Goal: Task Accomplishment & Management: Complete application form

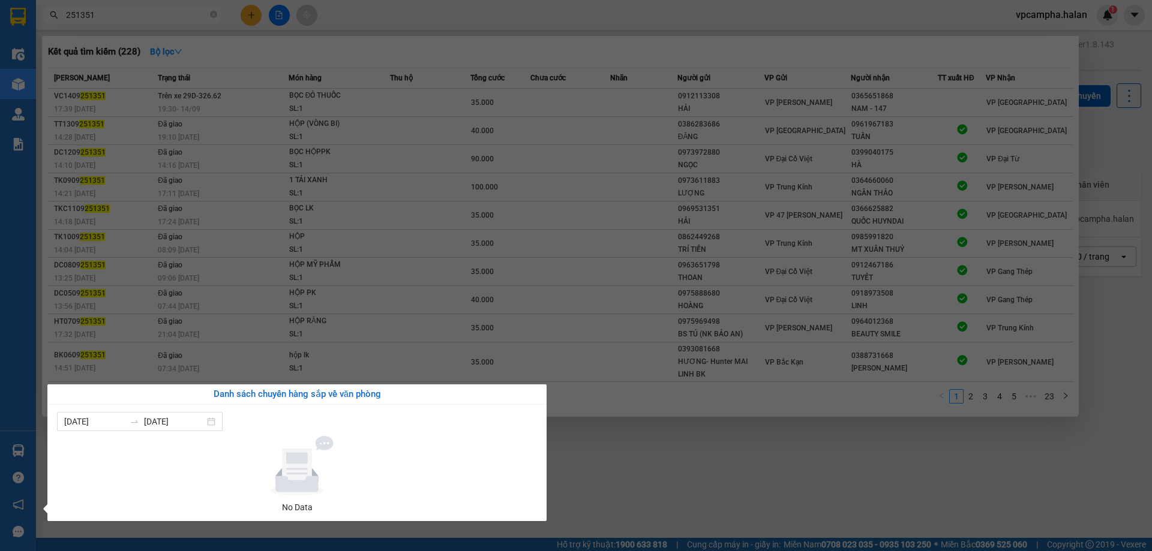
click at [170, 4] on section "Kết quả tìm kiếm ( 228 ) Bộ lọc Mã ĐH Trạng thái Món hàng Thu hộ Tổng cước Chưa…" at bounding box center [576, 275] width 1152 height 551
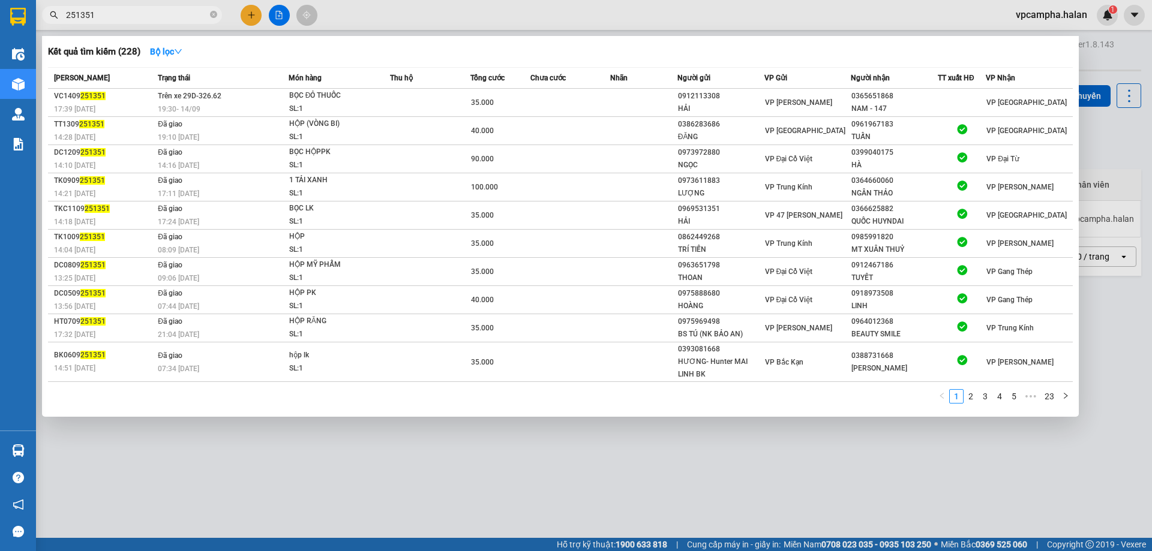
click at [170, 4] on div at bounding box center [576, 275] width 1152 height 551
click at [169, 10] on input "251351" at bounding box center [137, 14] width 142 height 13
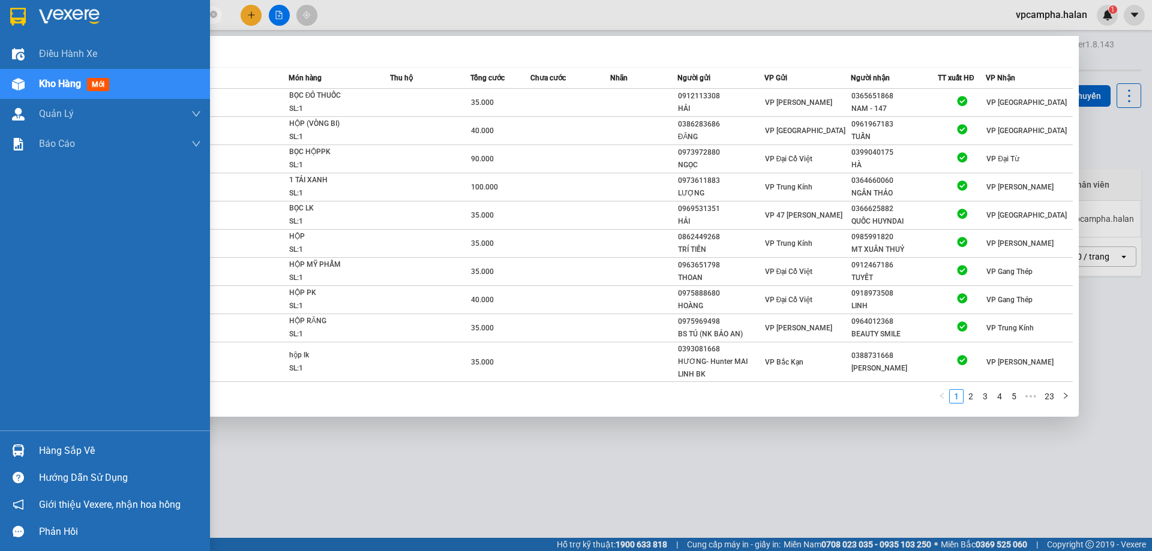
click at [86, 452] on div "Hàng sắp về" at bounding box center [120, 451] width 162 height 18
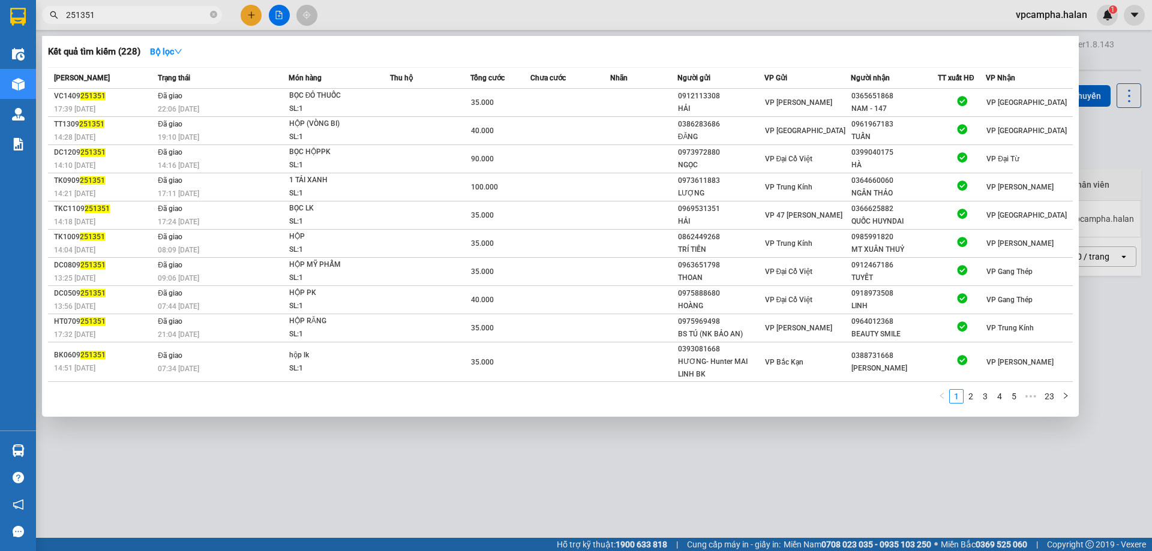
click at [248, 16] on section "Kết quả tìm kiếm ( 228 ) Bộ lọc Mã ĐH Trạng thái Món hàng Thu hộ Tổng cước Chưa…" at bounding box center [576, 275] width 1152 height 551
click at [248, 16] on div at bounding box center [576, 275] width 1152 height 551
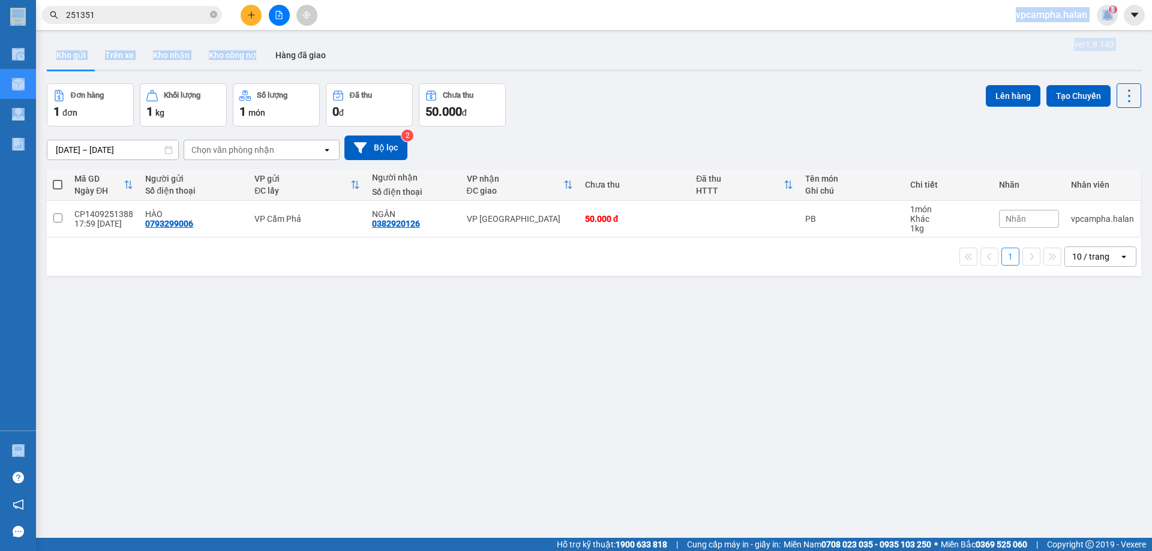
click at [251, 0] on html "Kết quả tìm kiếm ( 228 ) Bộ lọc Mã ĐH Trạng thái Món hàng Thu hộ Tổng cước Chưa…" at bounding box center [576, 275] width 1152 height 551
click at [249, 11] on icon "plus" at bounding box center [251, 15] width 8 height 8
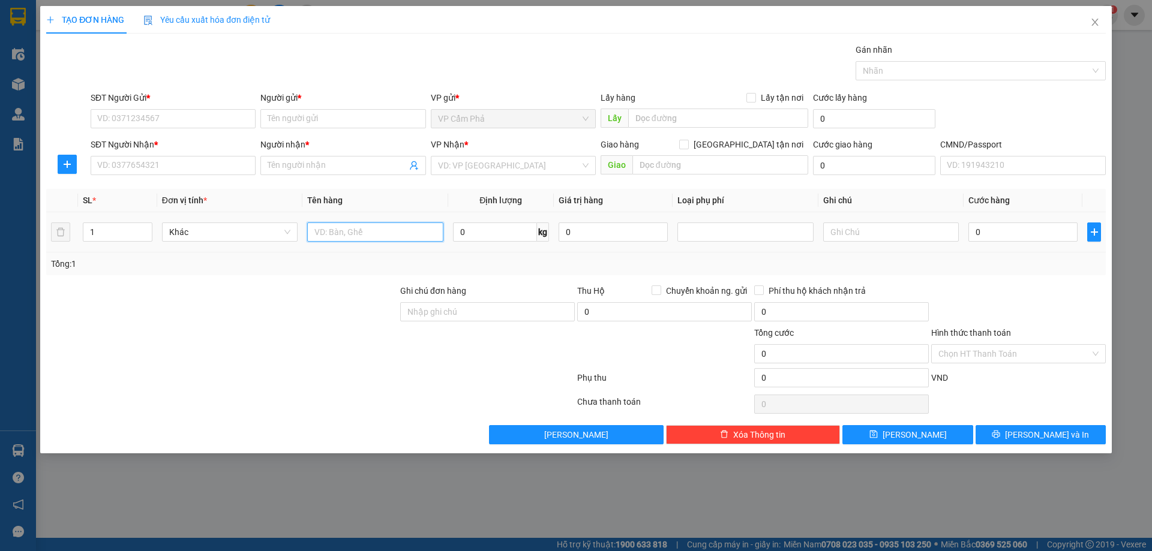
click at [408, 228] on input "text" at bounding box center [375, 232] width 136 height 19
type input "x"
type input "XE MÁY"
click at [1001, 233] on input "0" at bounding box center [1022, 232] width 109 height 19
click at [226, 119] on input "SĐT Người Gửi *" at bounding box center [173, 118] width 165 height 19
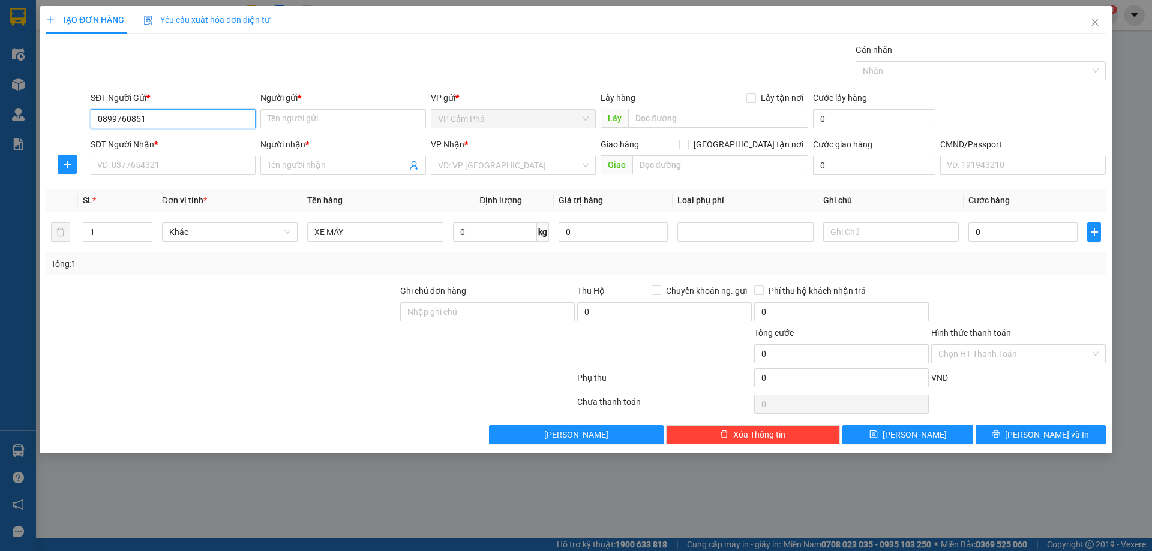
click at [180, 118] on input "0899760851" at bounding box center [173, 118] width 165 height 19
click at [181, 118] on input "0899760851" at bounding box center [173, 118] width 165 height 19
drag, startPoint x: 181, startPoint y: 118, endPoint x: 254, endPoint y: 113, distance: 73.3
click at [183, 118] on input "0899760851" at bounding box center [173, 118] width 165 height 19
type input "0899760851"
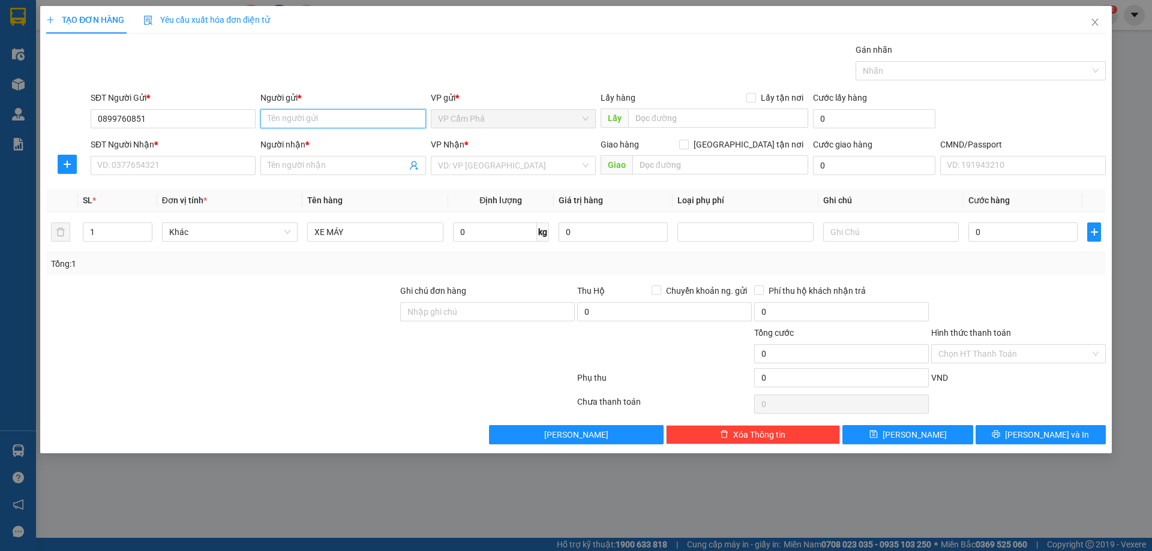
click at [326, 113] on input "Người gửi *" at bounding box center [342, 118] width 165 height 19
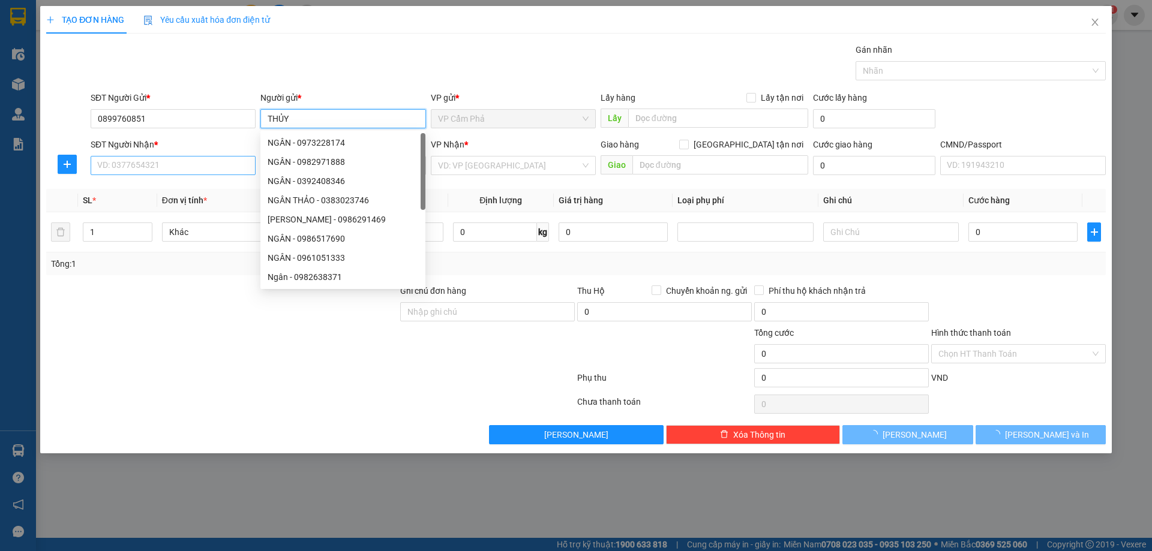
type input "THỦY"
drag, startPoint x: 172, startPoint y: 164, endPoint x: 173, endPoint y: 157, distance: 7.3
click at [172, 163] on input "SĐT Người Nhận *" at bounding box center [173, 165] width 165 height 19
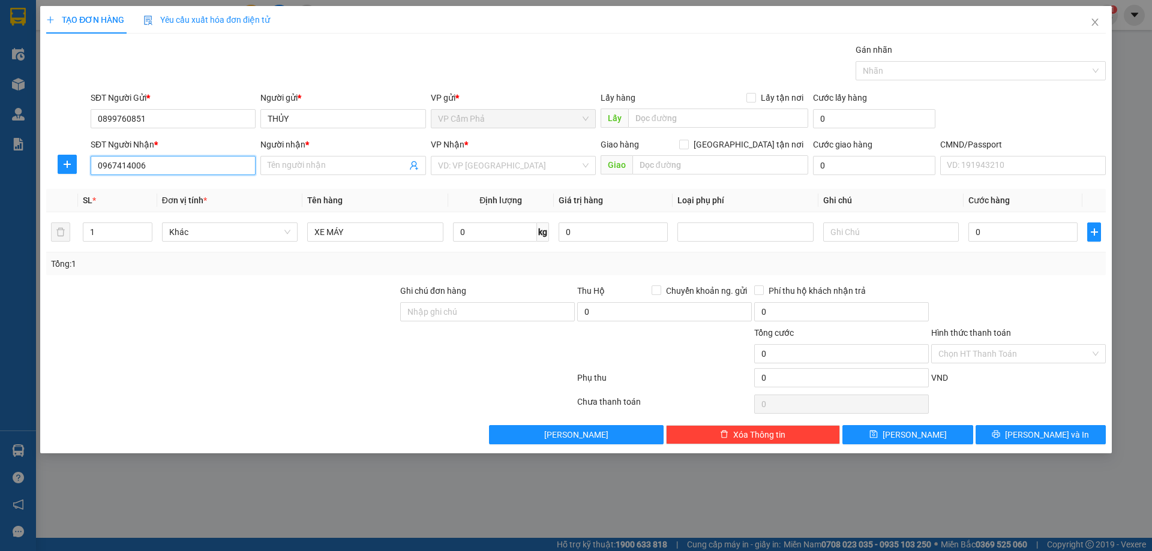
click at [181, 164] on input "0967414006" at bounding box center [173, 165] width 165 height 19
click at [187, 160] on input "0967414006" at bounding box center [173, 165] width 165 height 19
type input "0967414006"
click at [328, 158] on span at bounding box center [342, 165] width 165 height 19
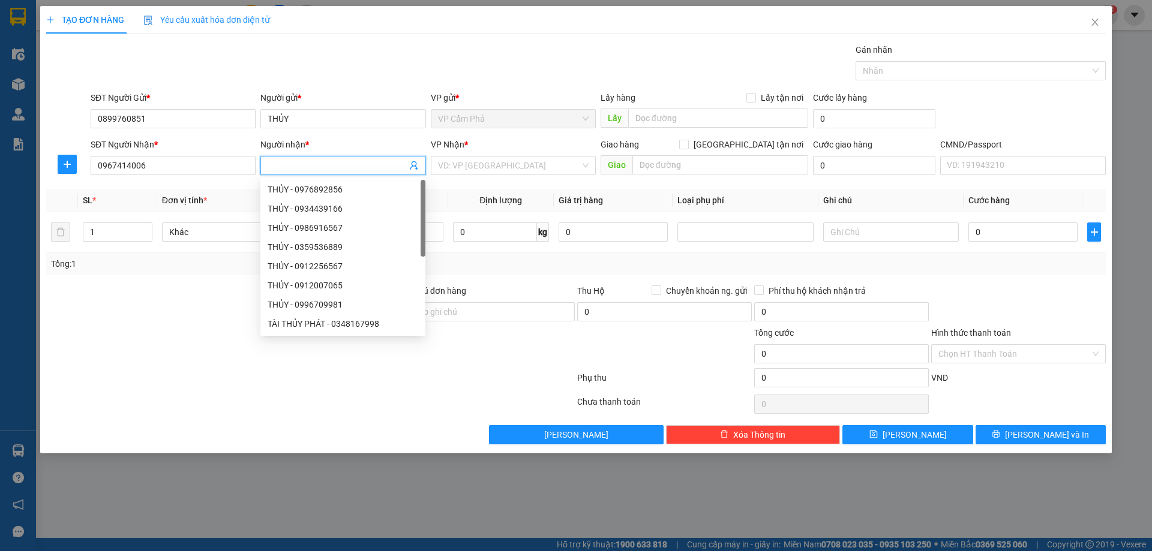
click at [328, 168] on input "Người nhận *" at bounding box center [337, 165] width 139 height 13
type input "KHÁNH"
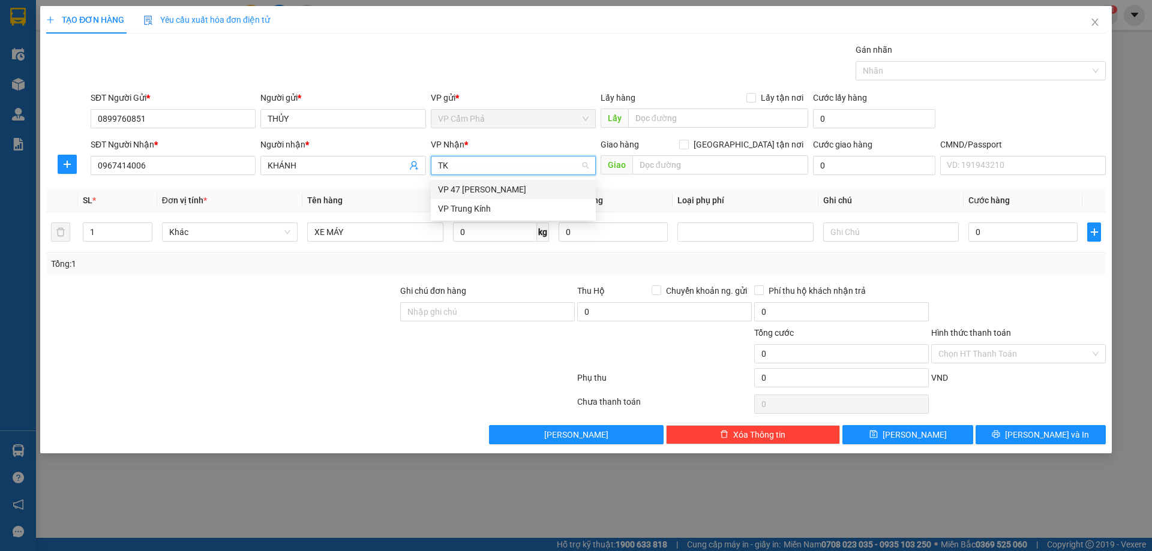
type input "TKC"
click at [500, 192] on div "VP 47 [PERSON_NAME]" at bounding box center [513, 189] width 151 height 13
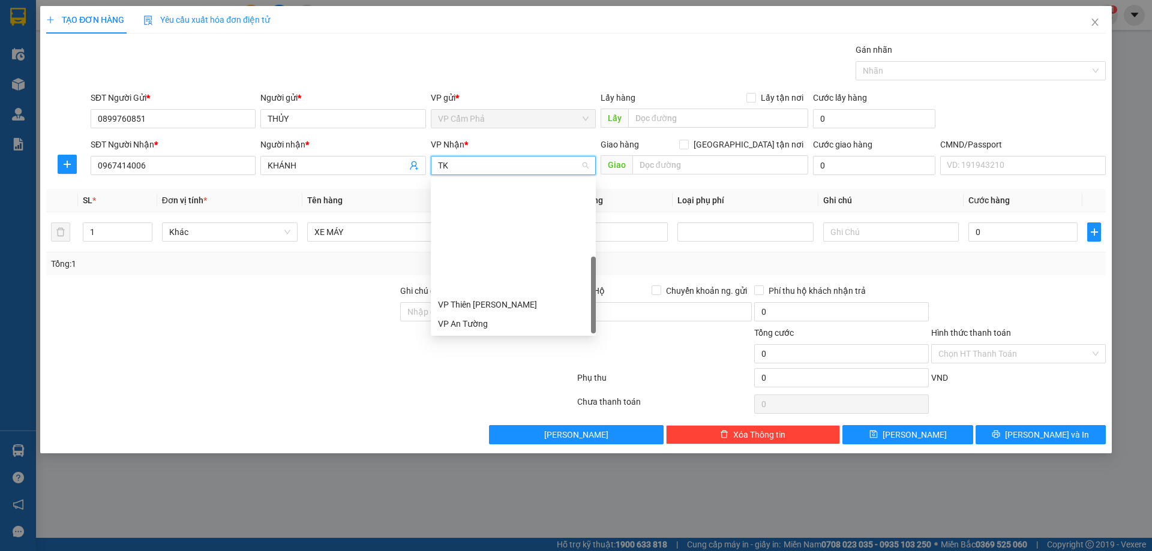
type input "TKC"
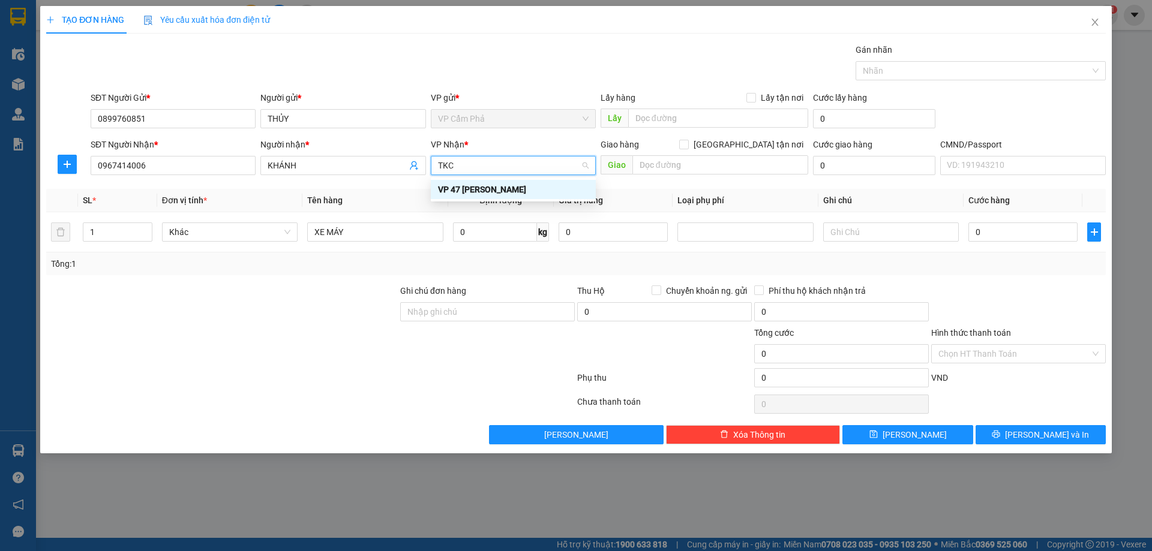
click at [483, 182] on div "VP 47 [PERSON_NAME]" at bounding box center [513, 189] width 165 height 19
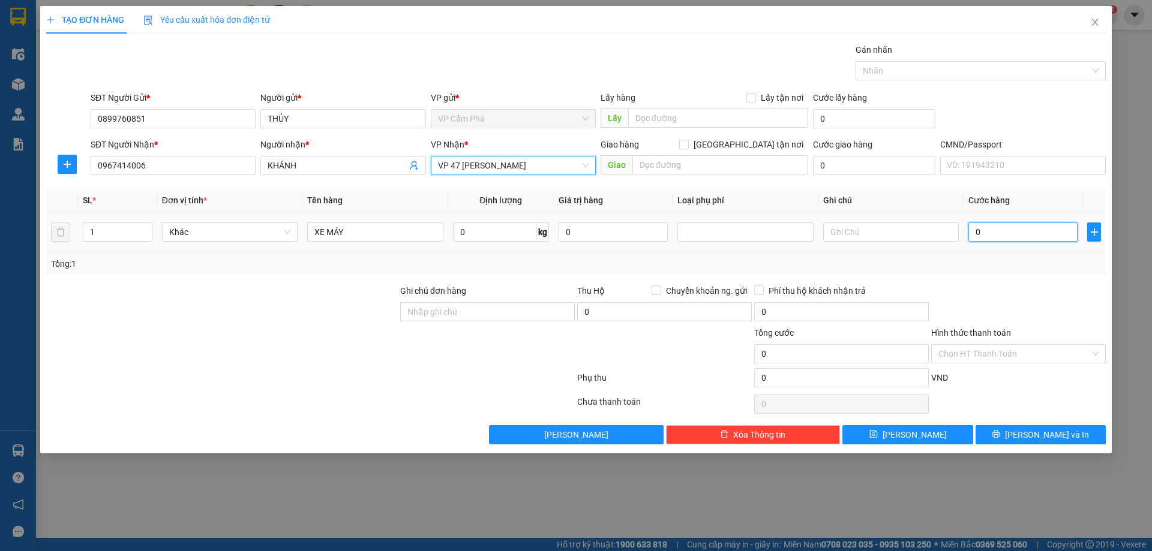
drag, startPoint x: 1002, startPoint y: 235, endPoint x: 938, endPoint y: 209, distance: 70.0
click at [1004, 234] on input "0" at bounding box center [1022, 232] width 109 height 19
type input "2"
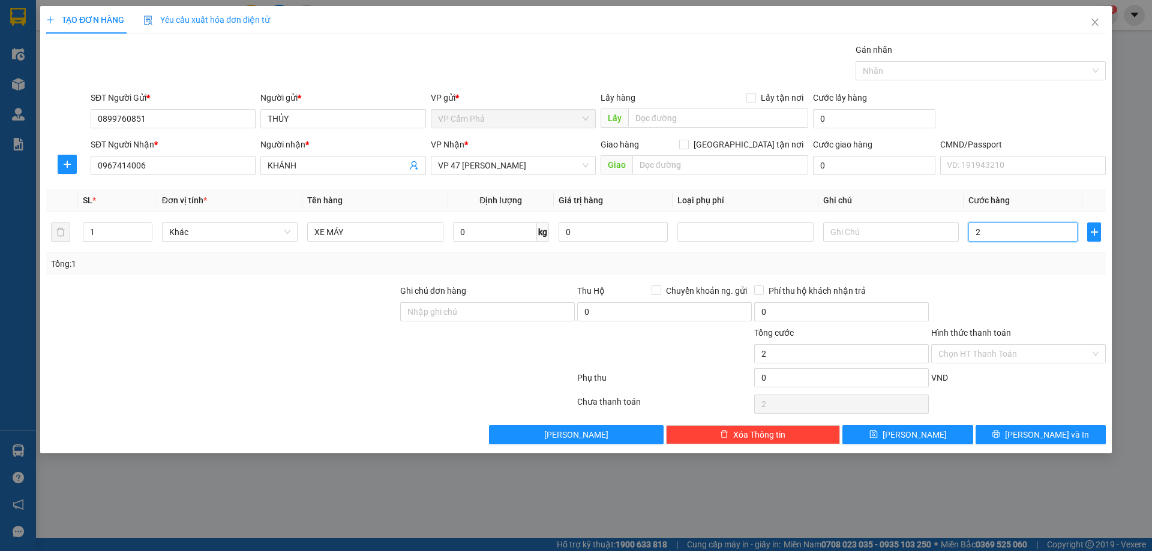
type input "25"
type input "250"
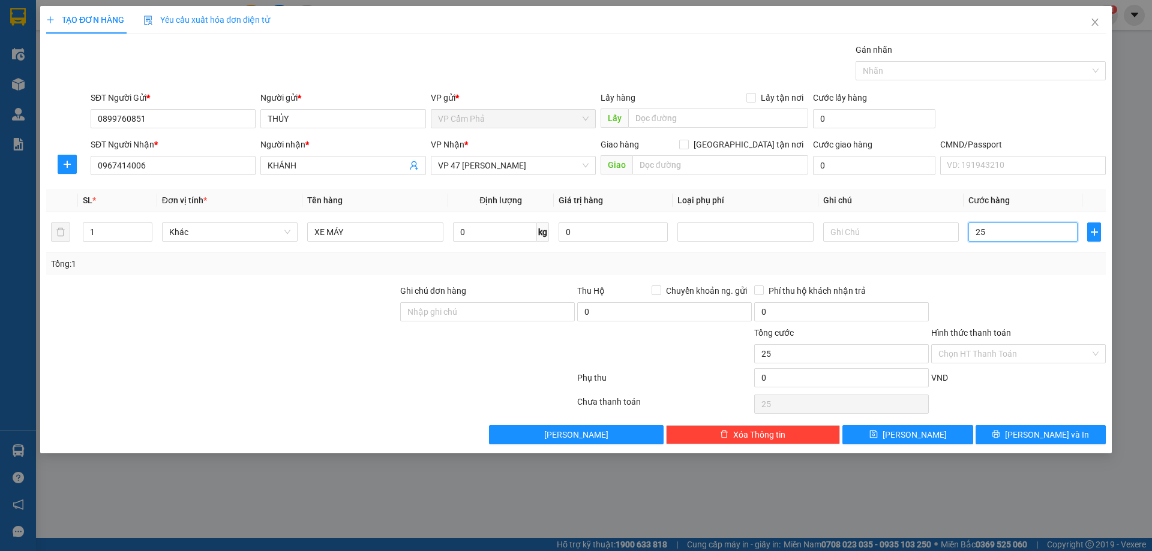
type input "250"
type input "250.000"
drag, startPoint x: 984, startPoint y: 280, endPoint x: 986, endPoint y: 272, distance: 8.6
click at [984, 280] on div "Transit Pickup Surcharge Ids Transit Deliver Surcharge Ids Transit Deliver Surc…" at bounding box center [575, 243] width 1059 height 401
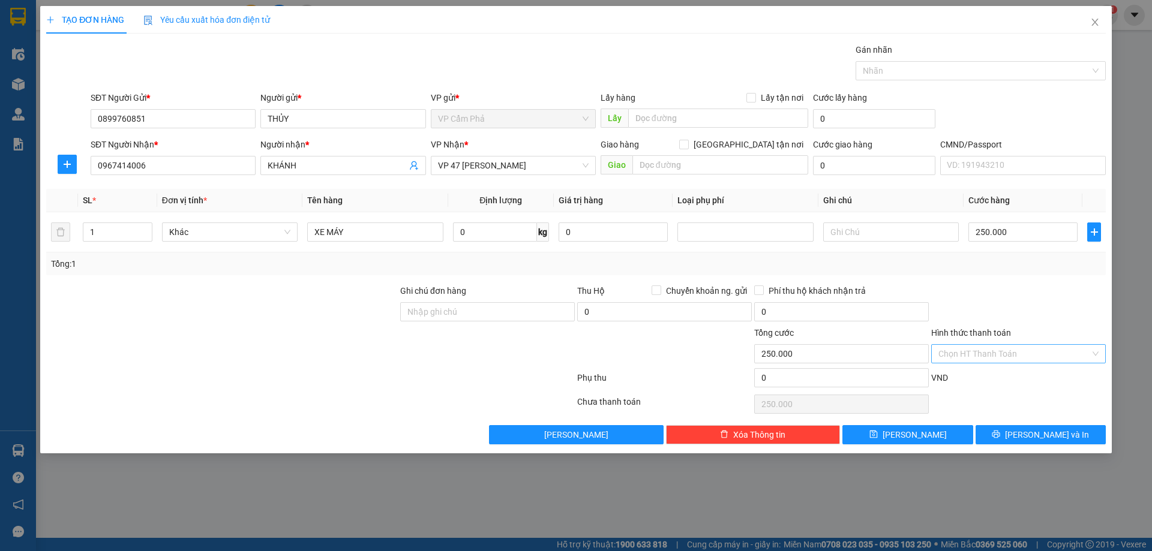
click at [1038, 361] on input "Hình thức thanh toán" at bounding box center [1014, 354] width 152 height 18
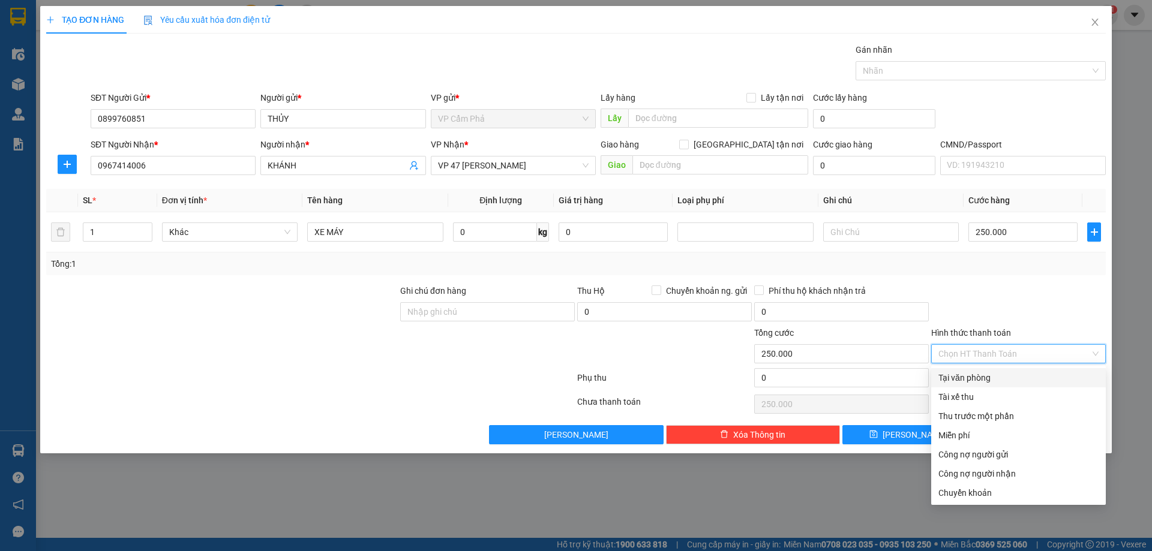
click at [978, 376] on div "Tại văn phòng" at bounding box center [1018, 377] width 160 height 13
type input "0"
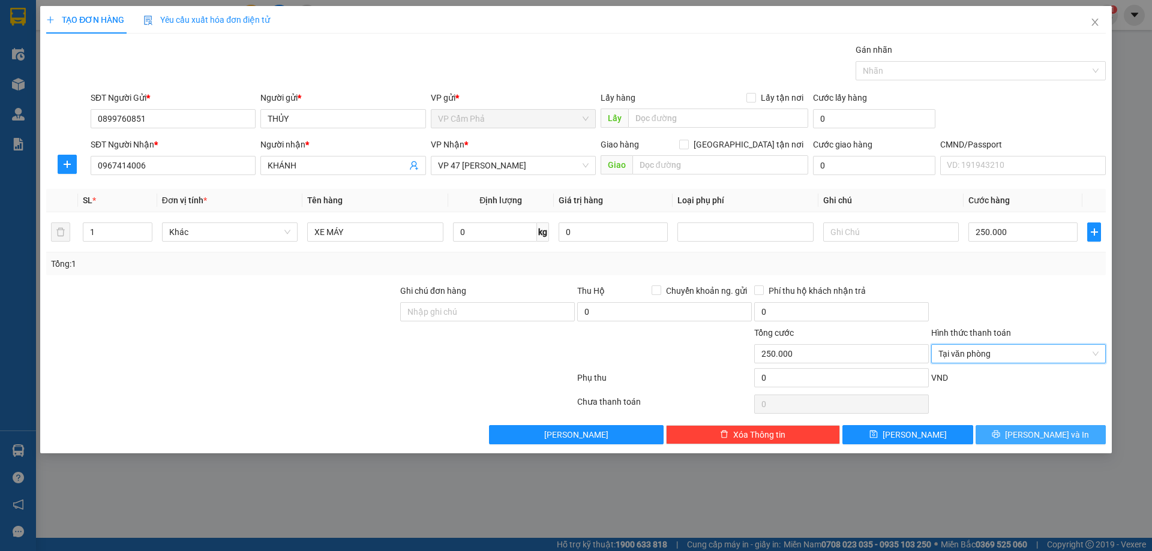
click at [1000, 435] on icon "printer" at bounding box center [996, 434] width 8 height 8
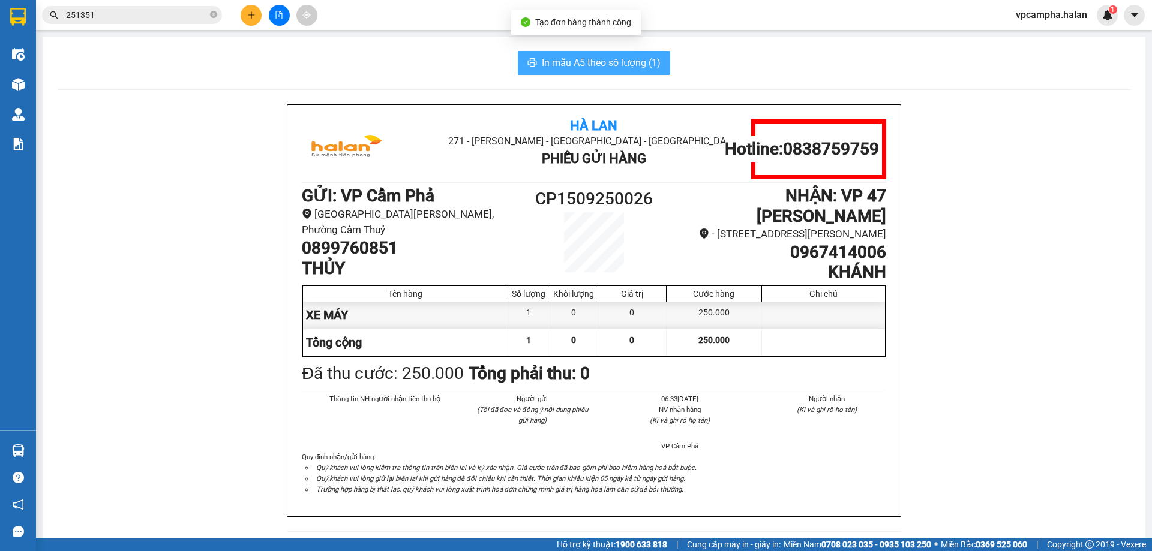
click at [602, 61] on span "In mẫu A5 theo số lượng (1)" at bounding box center [601, 62] width 119 height 15
click at [575, 60] on span "In mẫu A5 theo số lượng (1)" at bounding box center [601, 62] width 119 height 15
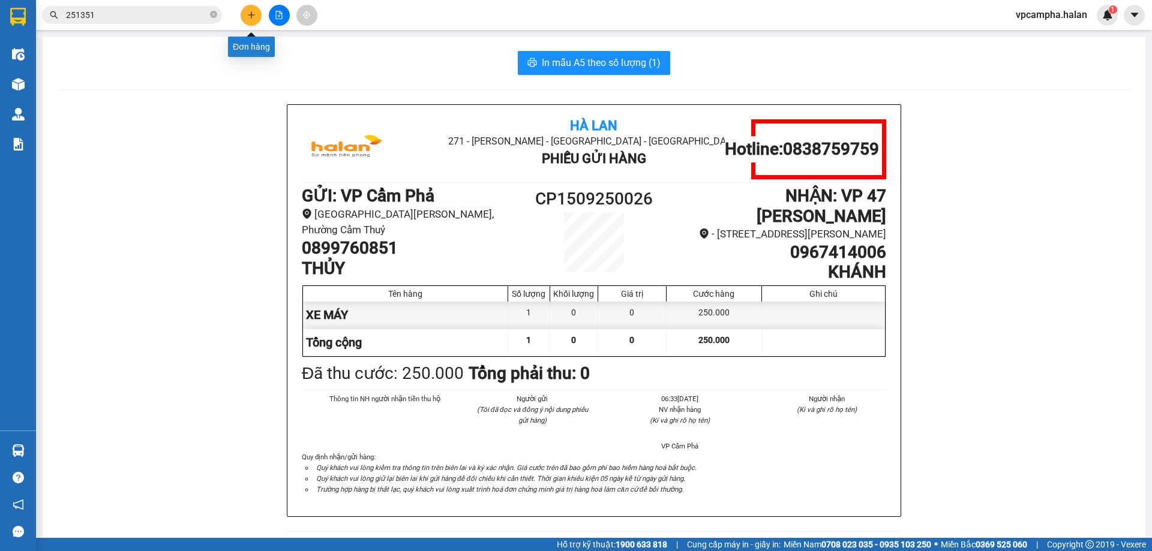
click at [253, 11] on icon "plus" at bounding box center [251, 15] width 8 height 8
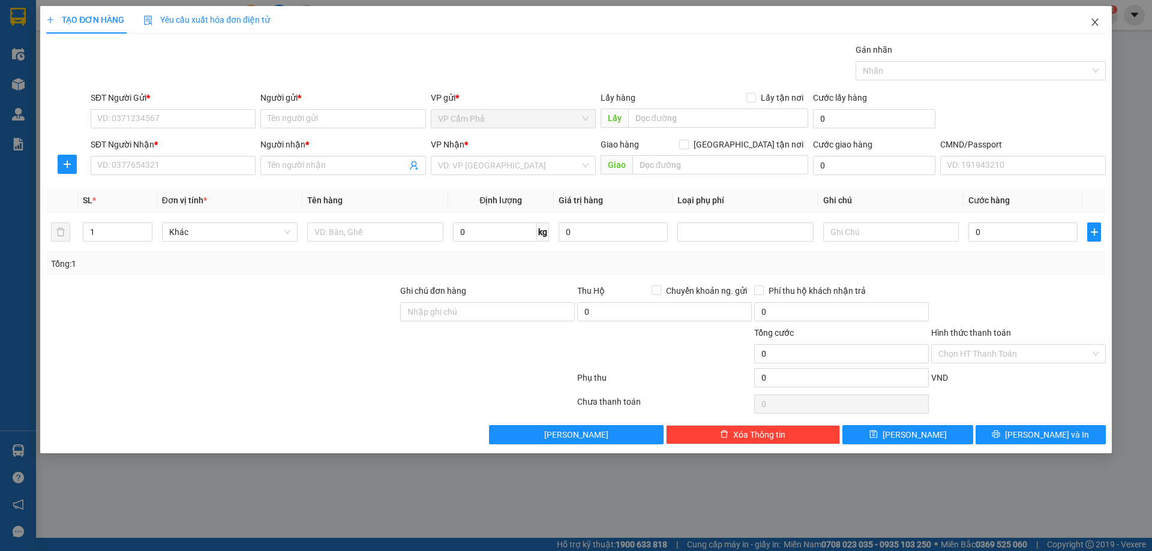
click at [1101, 19] on span "Close" at bounding box center [1095, 23] width 34 height 34
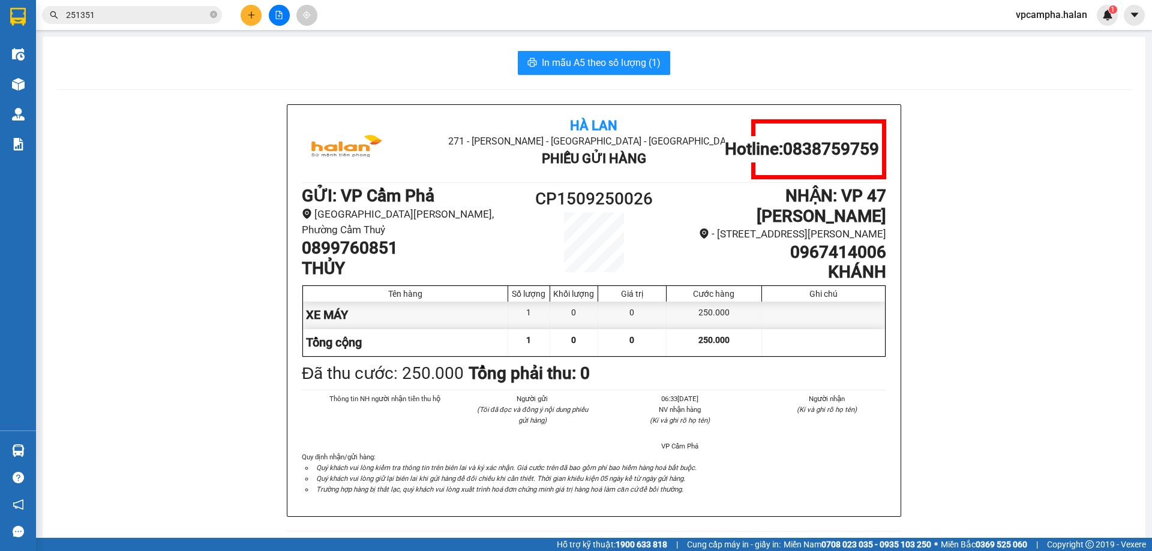
click at [137, 13] on input "251351" at bounding box center [137, 14] width 142 height 13
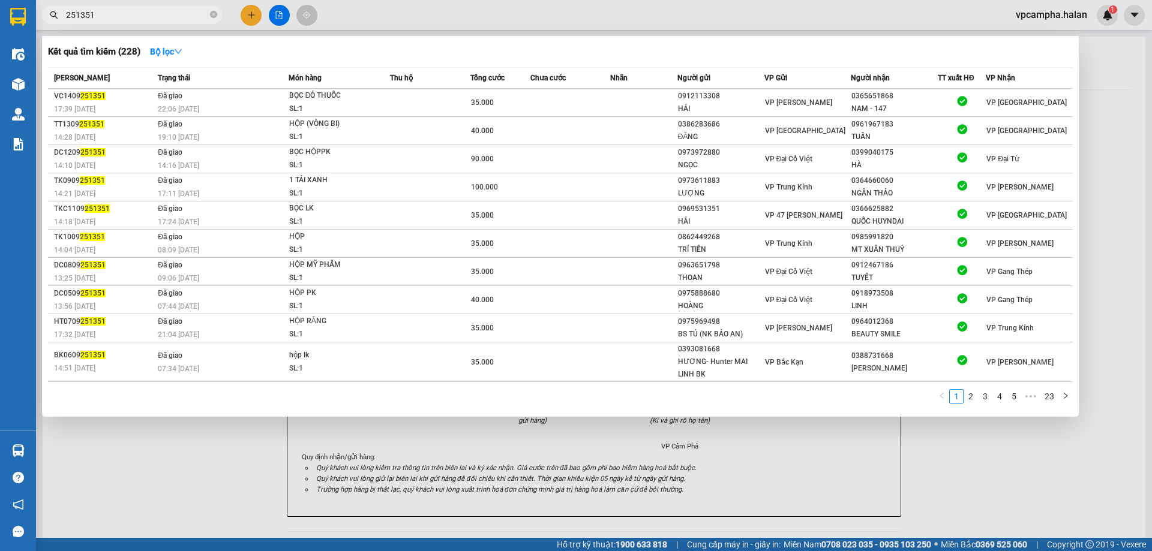
click at [137, 13] on input "251351" at bounding box center [137, 14] width 142 height 13
paste input "BS1409251192"
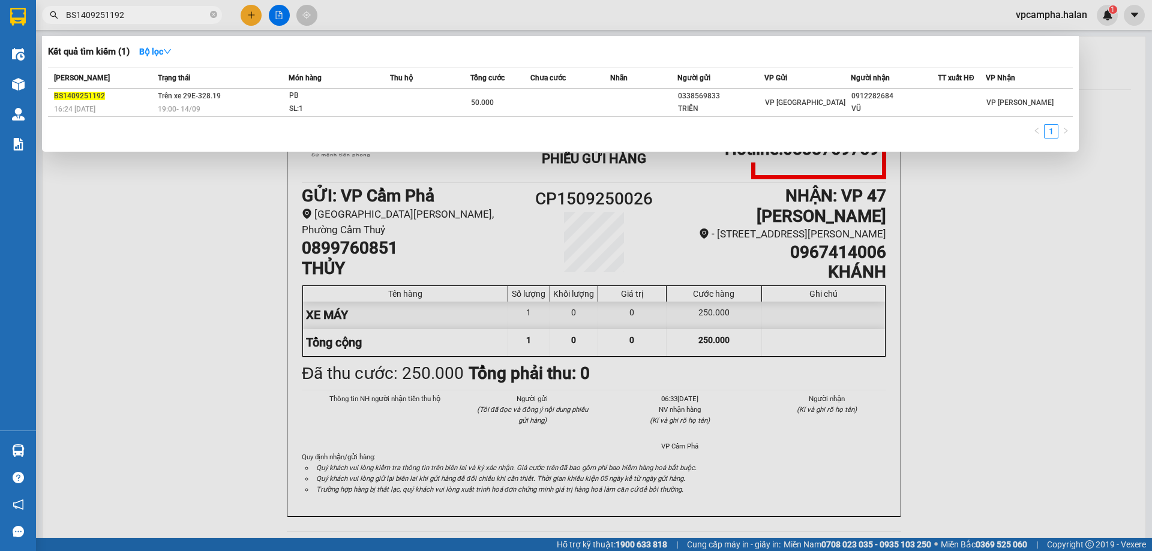
type input "BS1409251192"
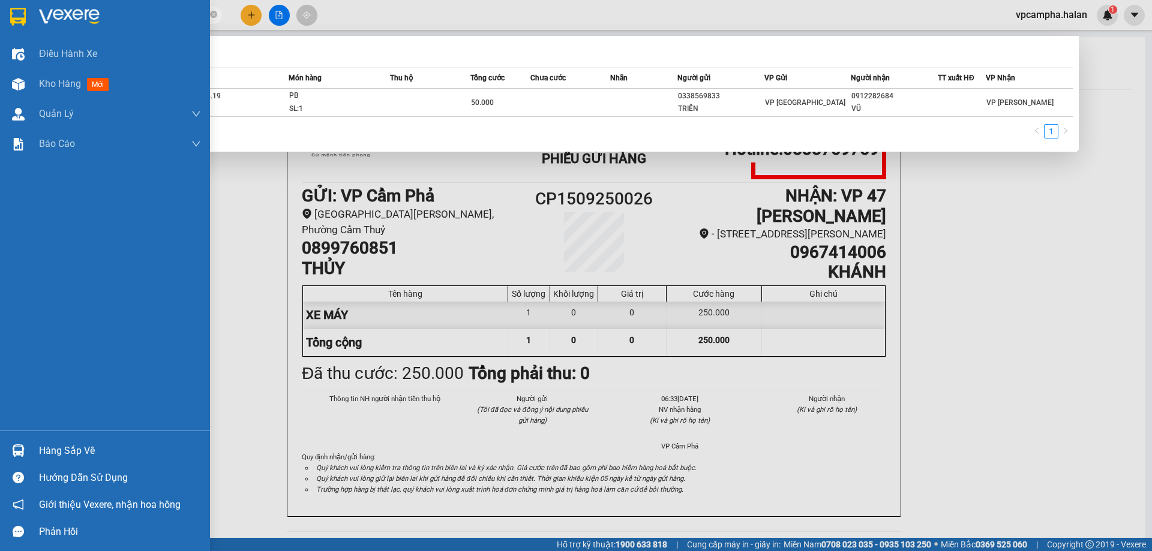
click at [52, 447] on div "Hàng sắp về" at bounding box center [120, 451] width 162 height 18
click at [14, 453] on div "Điều hành xe Kho hàng mới Quản [PERSON_NAME] lý chuyến Quản lý kiểm kho Báo cáo…" at bounding box center [105, 275] width 210 height 551
click at [14, 453] on img at bounding box center [18, 450] width 13 height 13
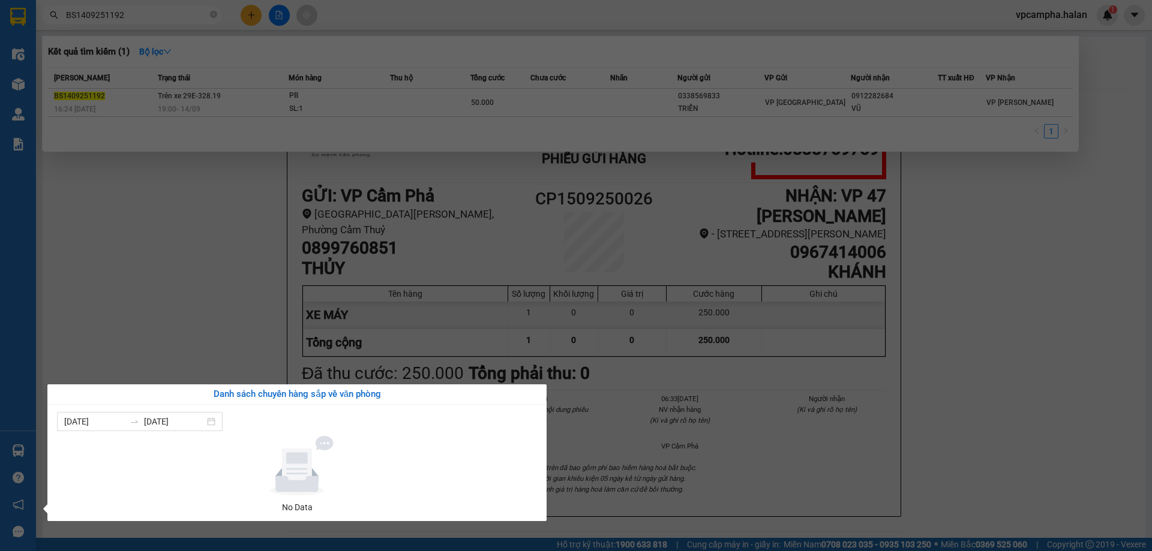
click at [172, 17] on section "Kết quả tìm kiếm ( 1 ) Bộ lọc Mã ĐH Trạng thái Món hàng Thu hộ Tổng cước Chưa c…" at bounding box center [576, 275] width 1152 height 551
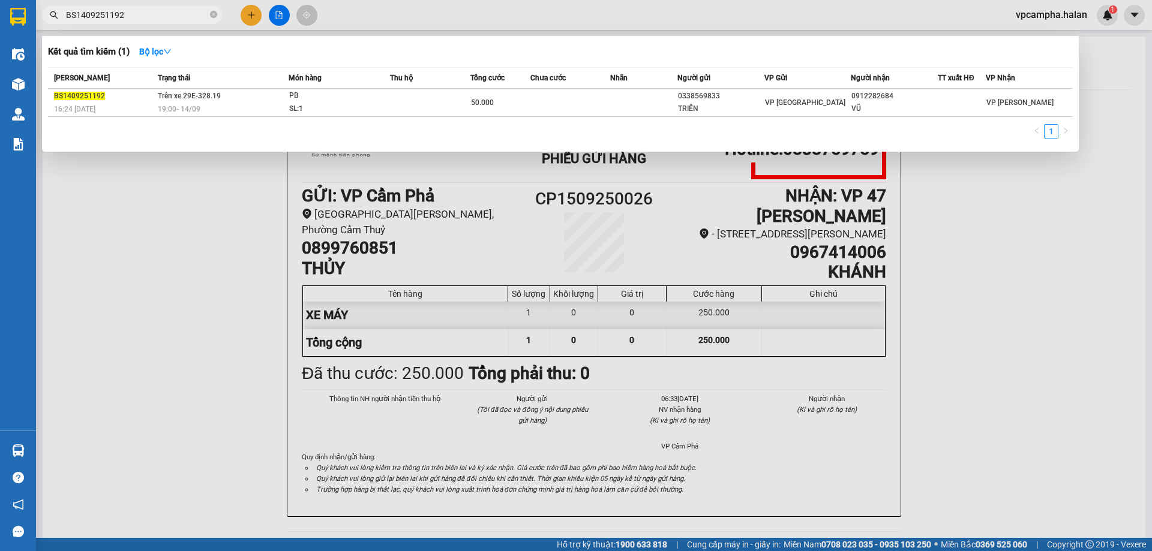
click at [174, 15] on input "BS1409251192" at bounding box center [137, 14] width 142 height 13
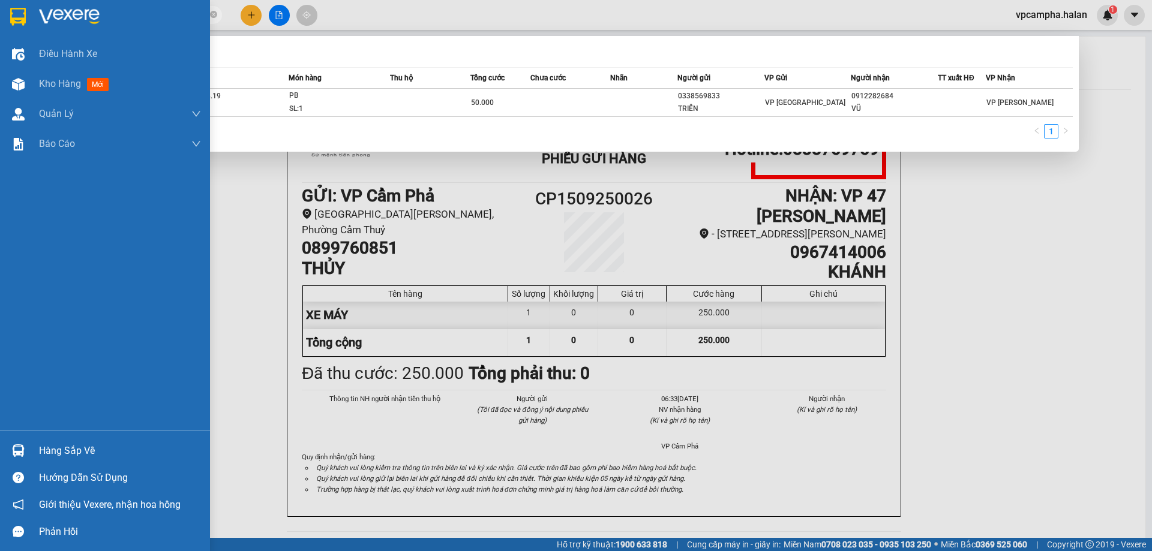
click at [2, 437] on div "Hàng sắp về" at bounding box center [105, 450] width 210 height 27
click at [31, 81] on div "Điều hành xe Kho hàng mới Quản [PERSON_NAME] lý chuyến Quản lý kiểm kho Báo cáo…" at bounding box center [105, 275] width 210 height 551
click at [18, 84] on img at bounding box center [18, 84] width 13 height 13
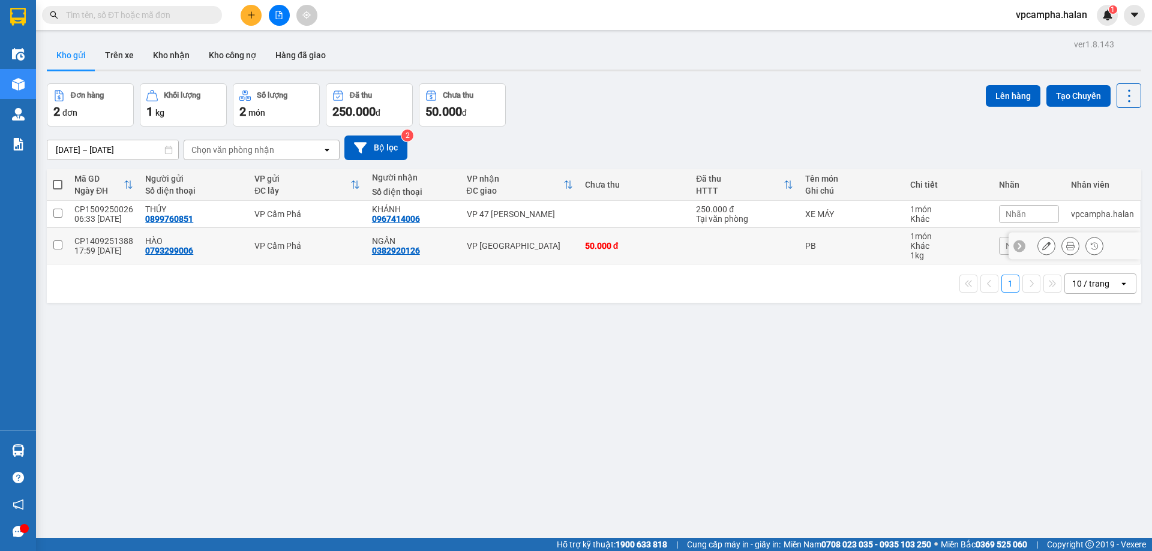
click at [691, 248] on td at bounding box center [744, 246] width 109 height 37
checkbox input "true"
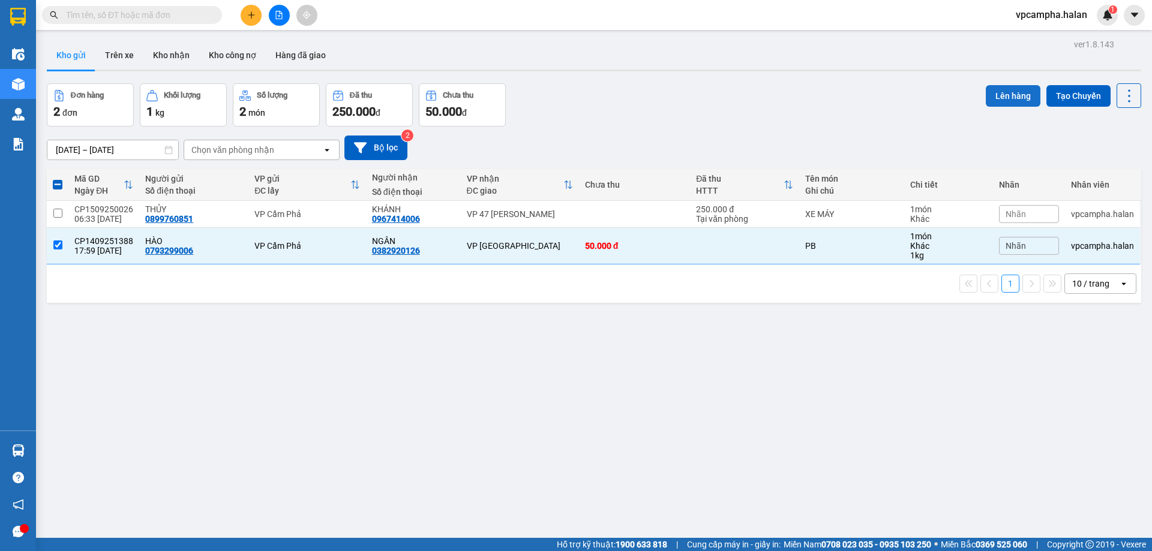
click at [1002, 94] on button "Lên hàng" at bounding box center [1013, 96] width 55 height 22
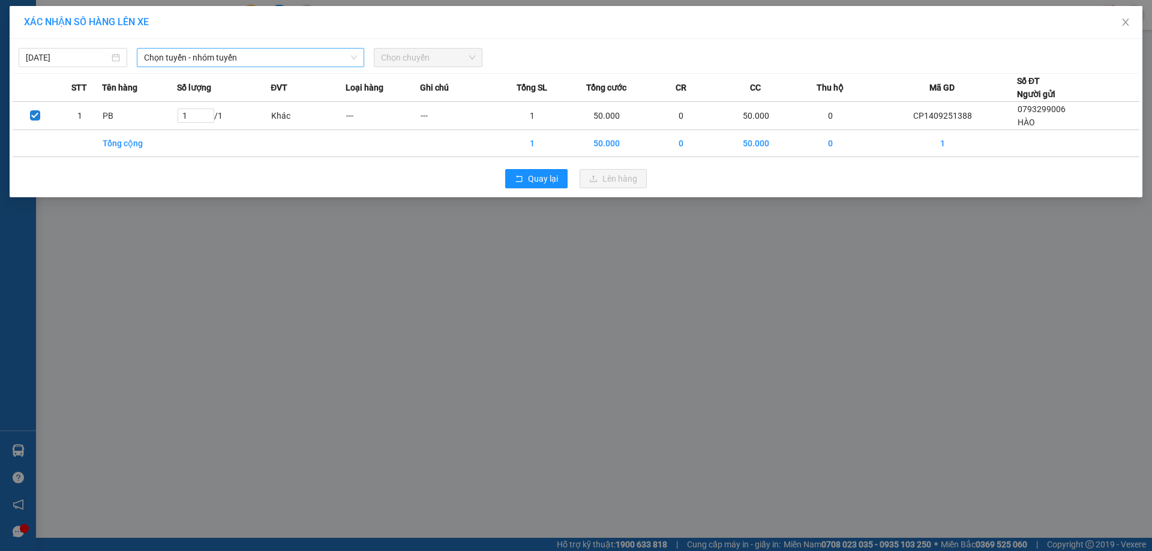
click at [287, 52] on span "Chọn tuyến - nhóm tuyến" at bounding box center [250, 58] width 213 height 18
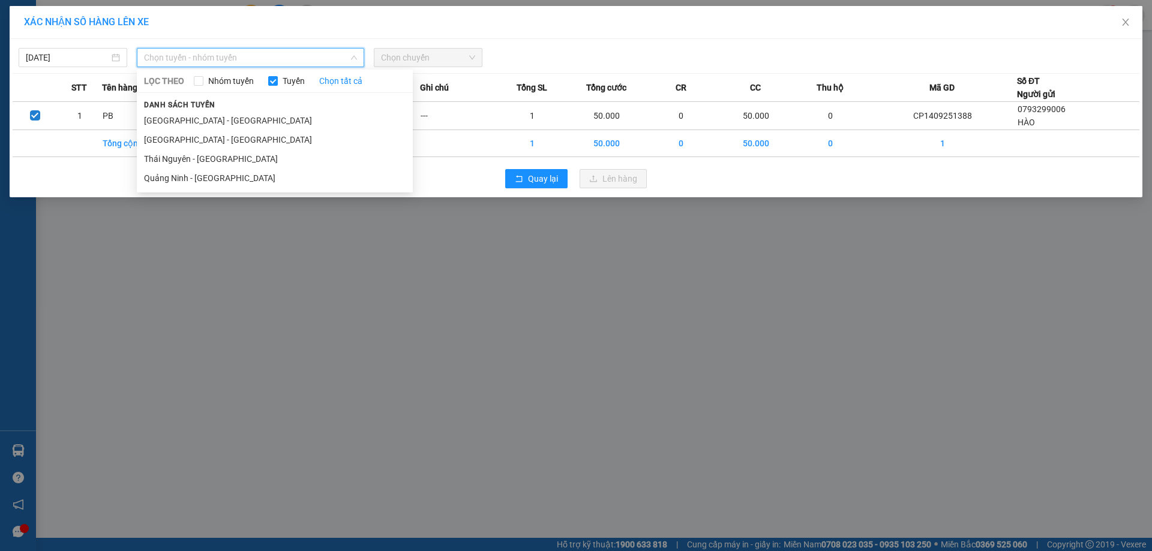
click at [203, 135] on li "Quảng Ninh - Hà Nội" at bounding box center [275, 139] width 276 height 19
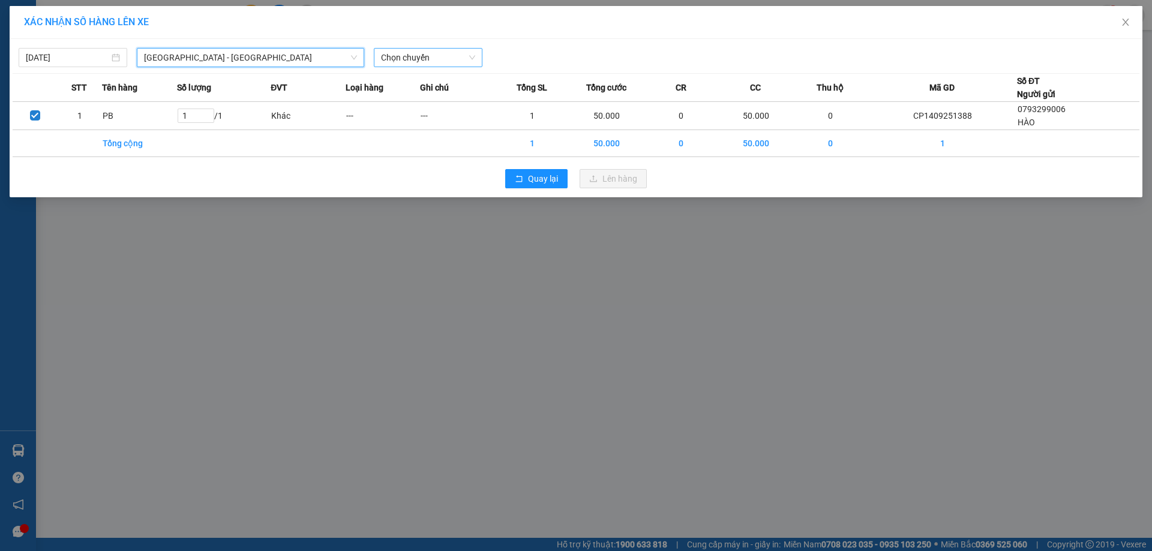
click at [425, 48] on div "Chọn chuyến" at bounding box center [428, 57] width 109 height 19
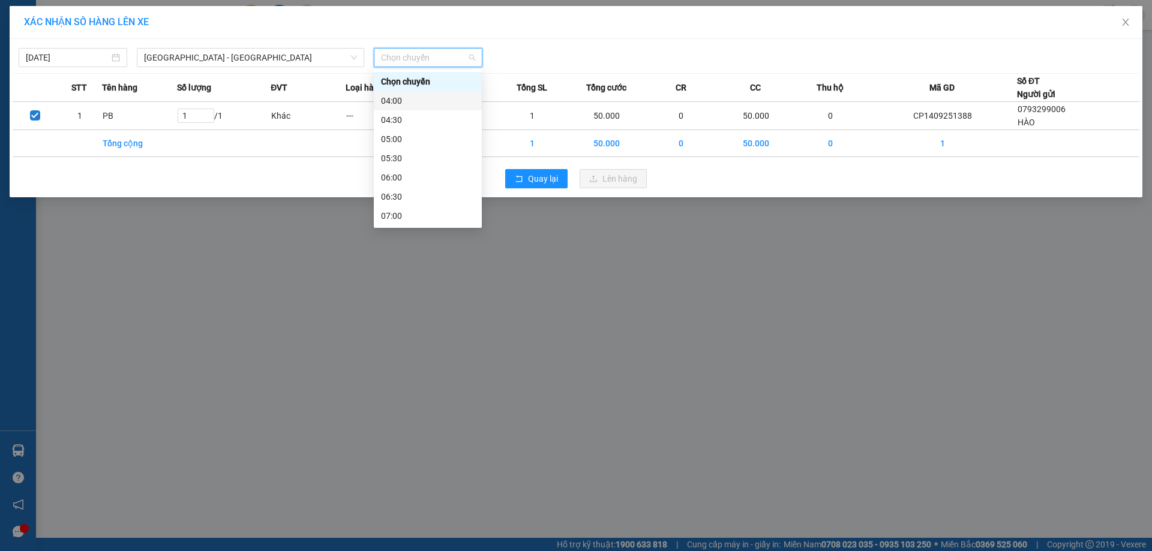
click at [405, 102] on div "04:00" at bounding box center [428, 100] width 94 height 13
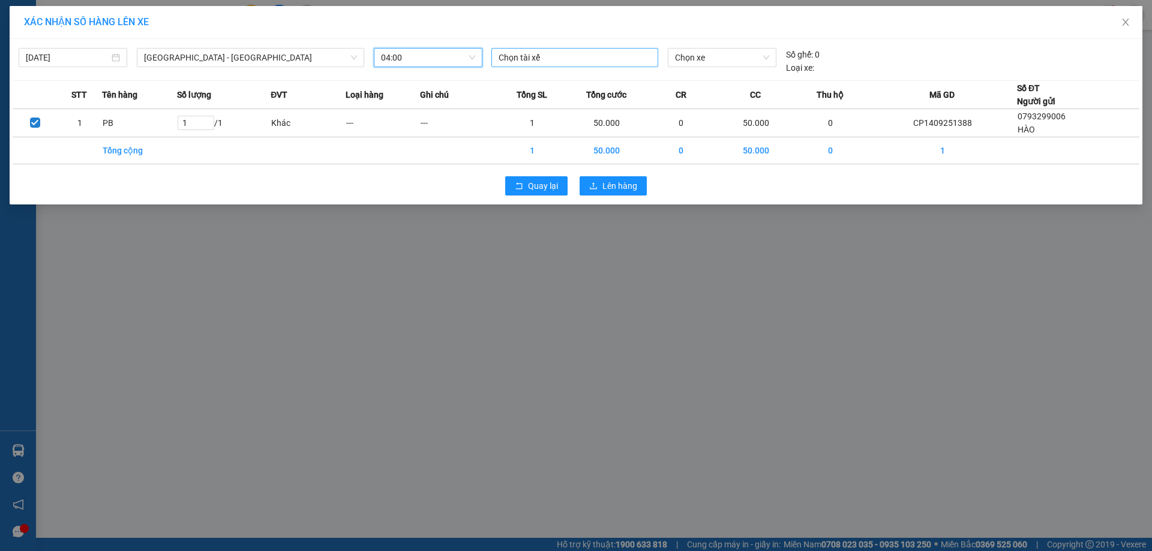
click at [602, 58] on div at bounding box center [574, 57] width 161 height 14
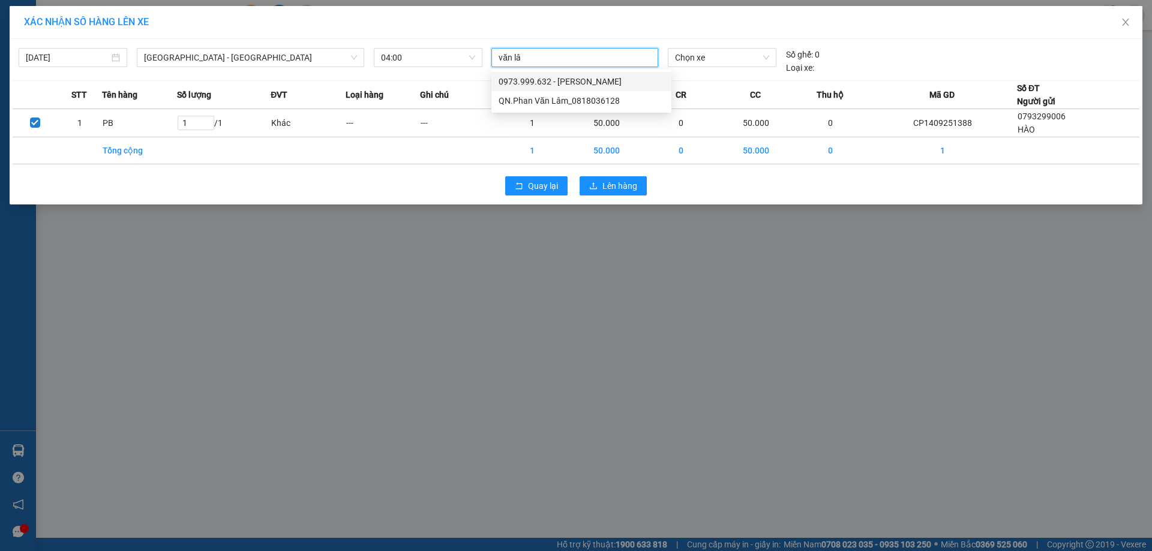
type input "văn lâm"
click at [577, 85] on div "QN.Phan Văn Lâm_0818036128" at bounding box center [581, 81] width 166 height 13
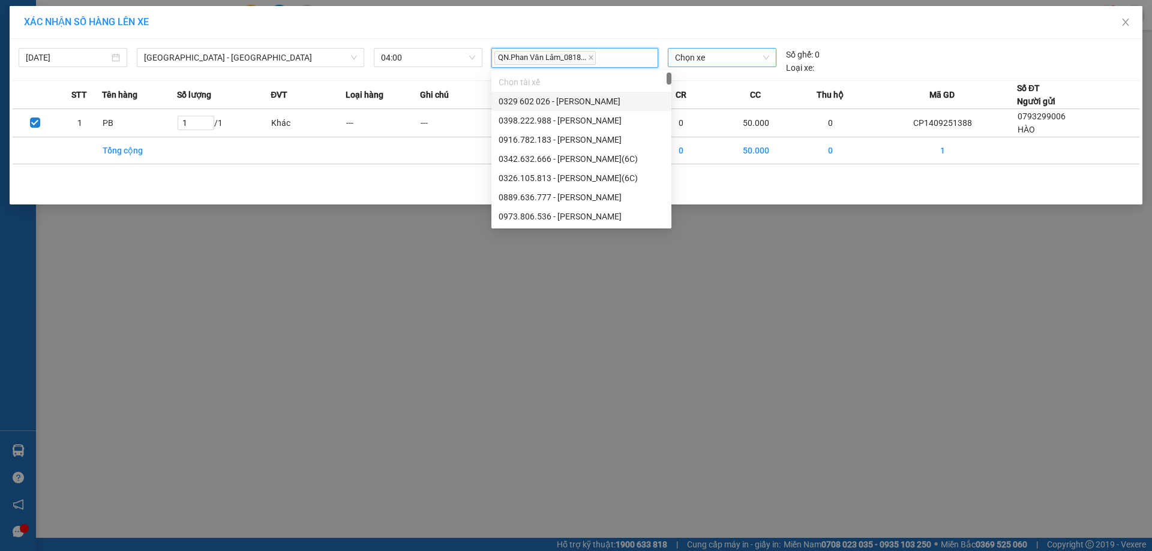
click at [687, 63] on span "Chọn xe" at bounding box center [722, 58] width 94 height 18
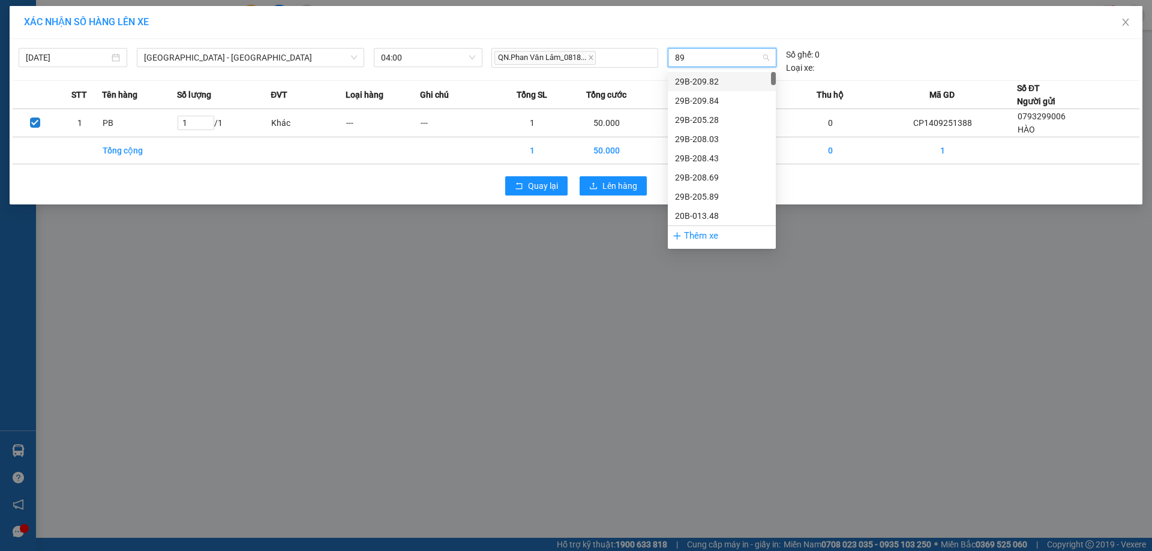
type input "898"
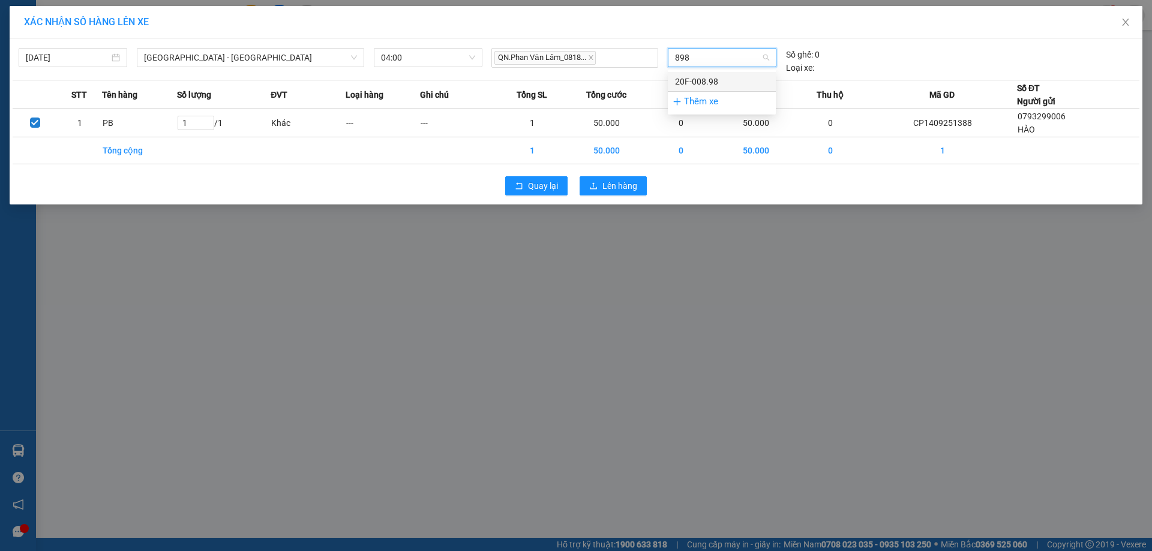
click at [740, 75] on div "20F-008.98" at bounding box center [722, 81] width 94 height 13
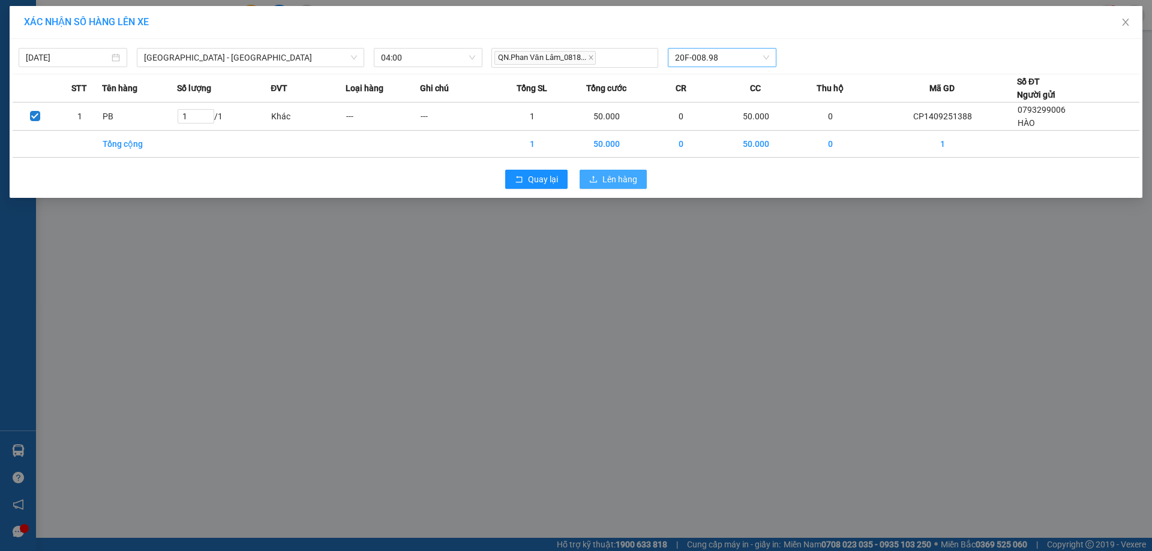
click at [612, 176] on span "Lên hàng" at bounding box center [619, 179] width 35 height 13
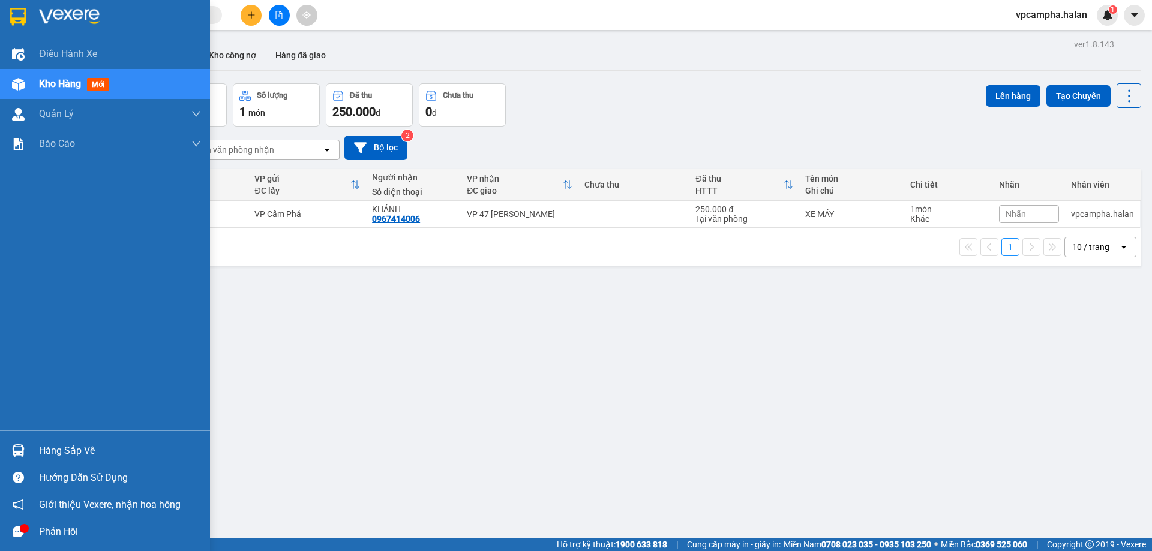
click at [32, 448] on div "Hàng sắp về" at bounding box center [105, 450] width 210 height 27
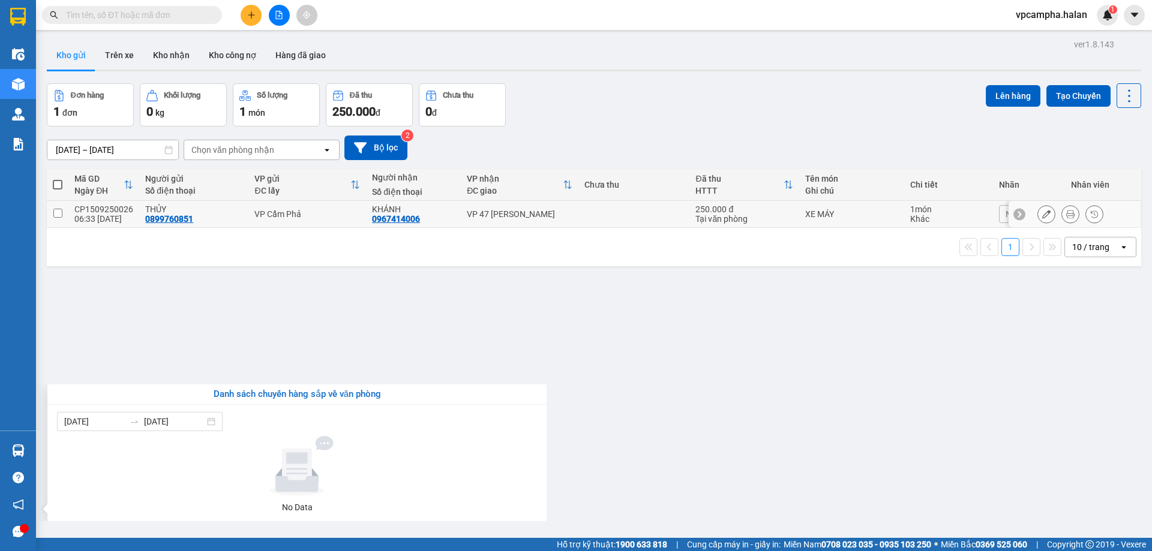
click at [996, 215] on section "Kết quả tìm kiếm ( 0 ) Bộ lọc No Data vpcampha.halan 1 Điều hành xe Kho hàng mớ…" at bounding box center [576, 275] width 1152 height 551
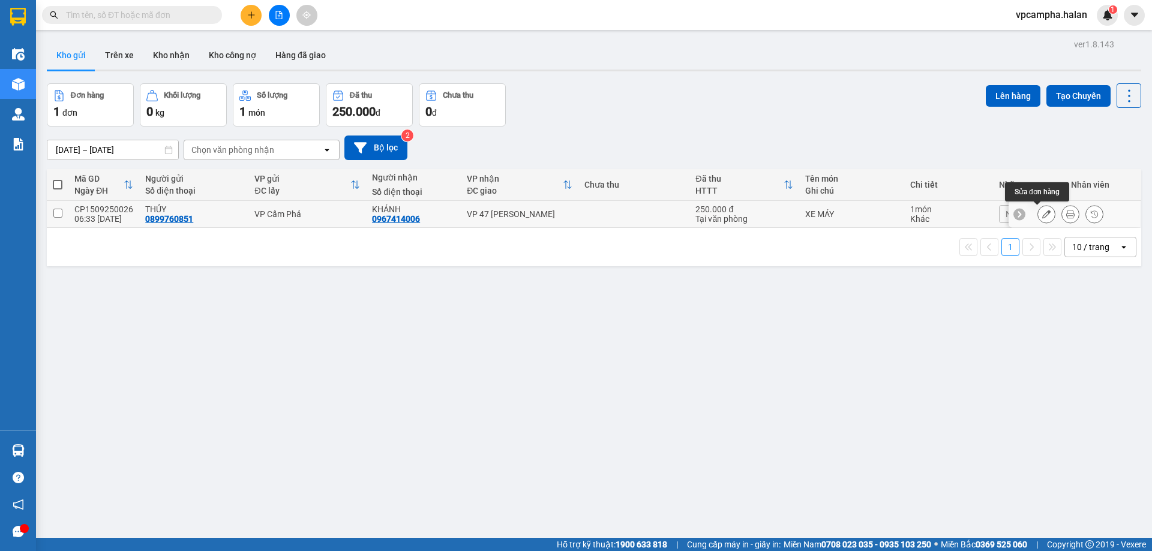
click at [1042, 215] on icon at bounding box center [1046, 214] width 8 height 8
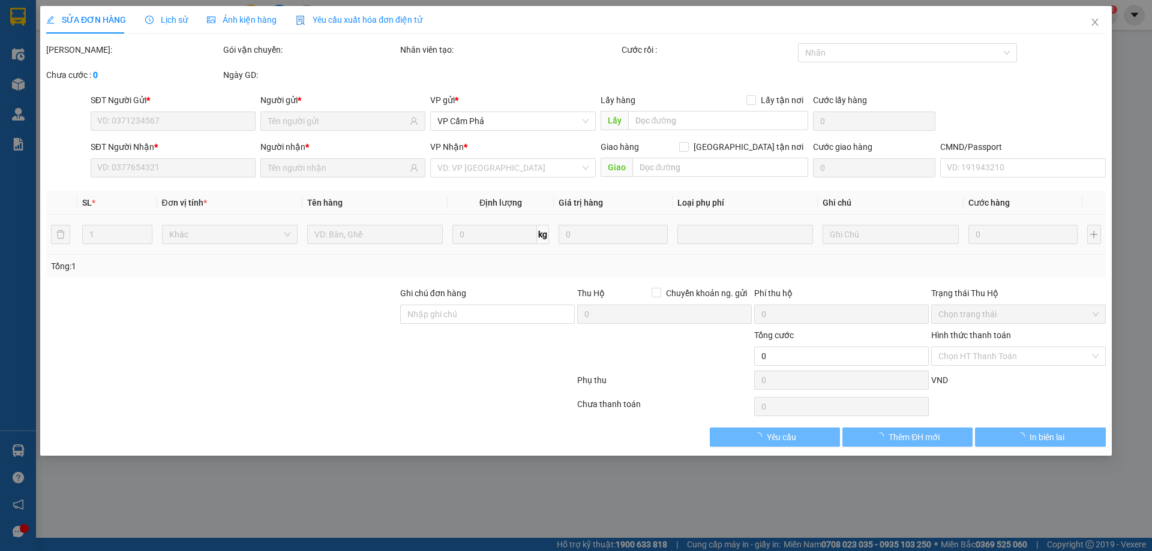
type input "0899760851"
type input "0967414006"
type input "250.000"
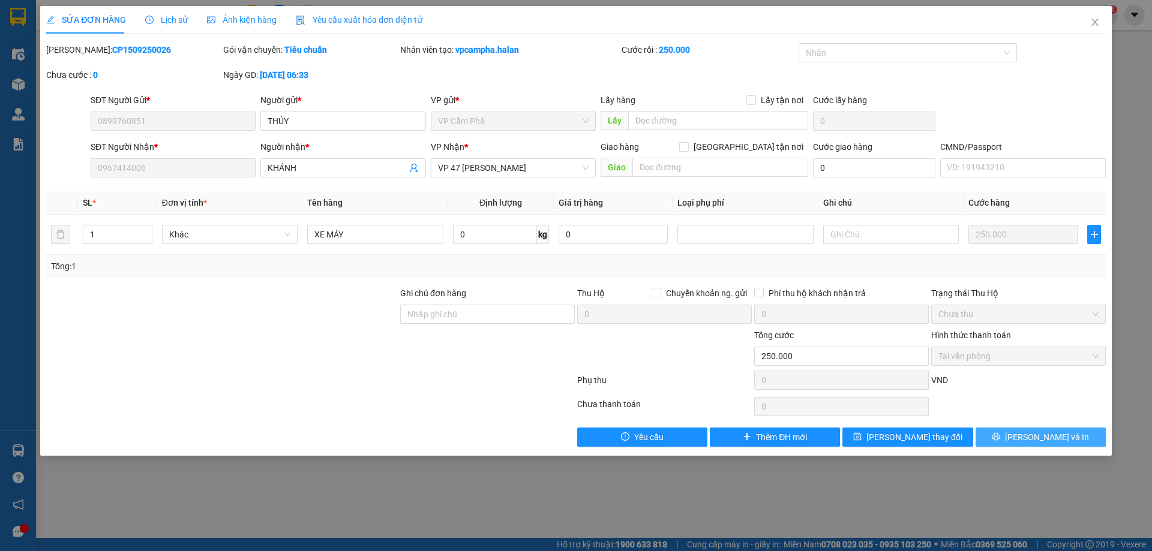
click at [1053, 432] on span "[PERSON_NAME] và In" at bounding box center [1047, 437] width 84 height 13
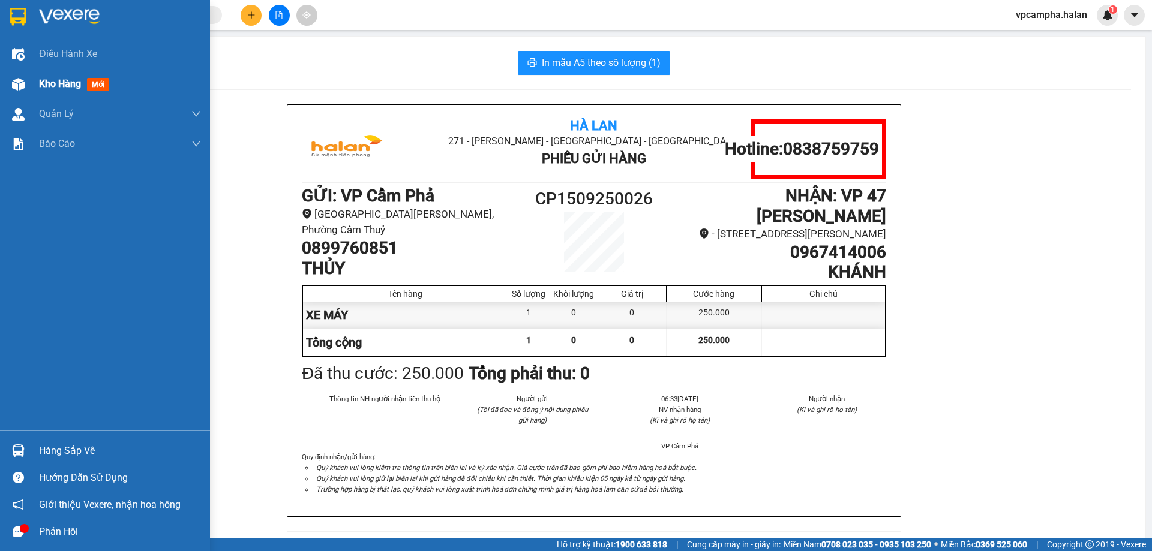
click at [28, 83] on div at bounding box center [18, 84] width 21 height 21
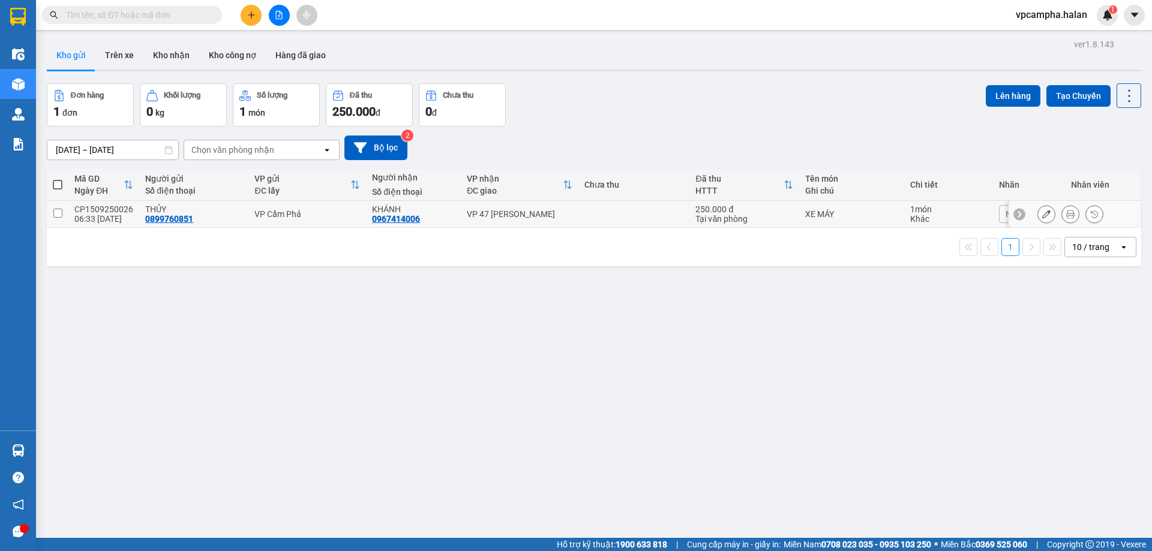
click at [568, 205] on td "VP 47 [PERSON_NAME]" at bounding box center [520, 214] width 118 height 27
checkbox input "true"
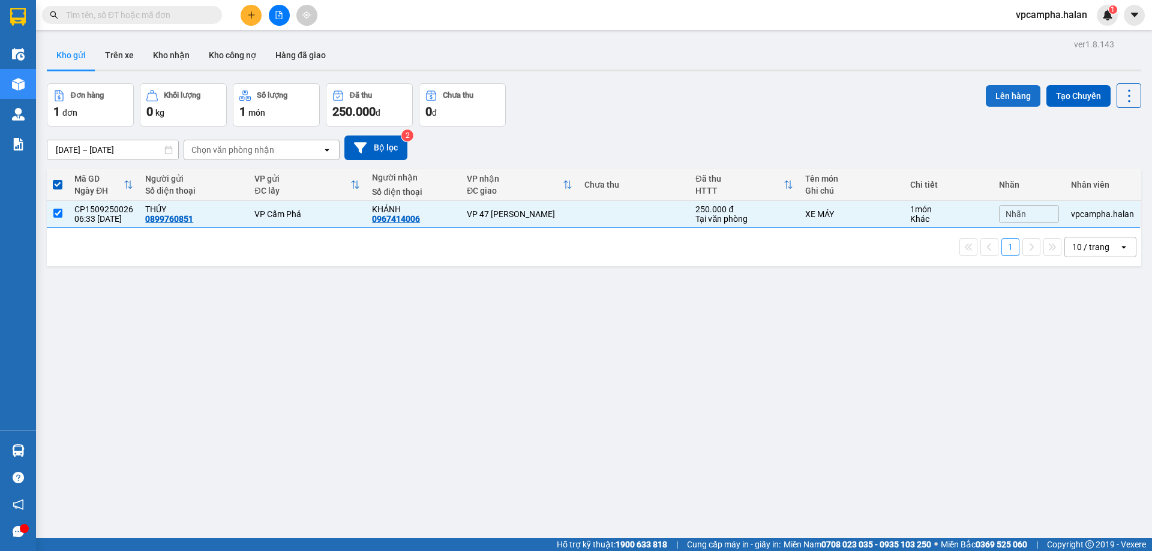
click at [1027, 89] on button "Lên hàng" at bounding box center [1013, 96] width 55 height 22
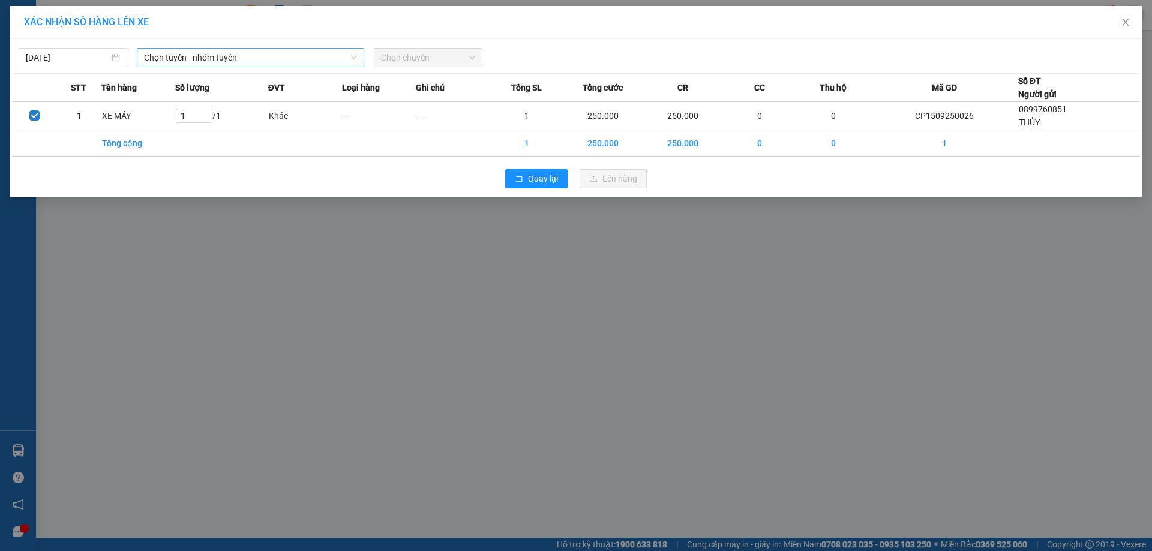
click at [205, 65] on span "Chọn tuyến - nhóm tuyến" at bounding box center [250, 58] width 213 height 18
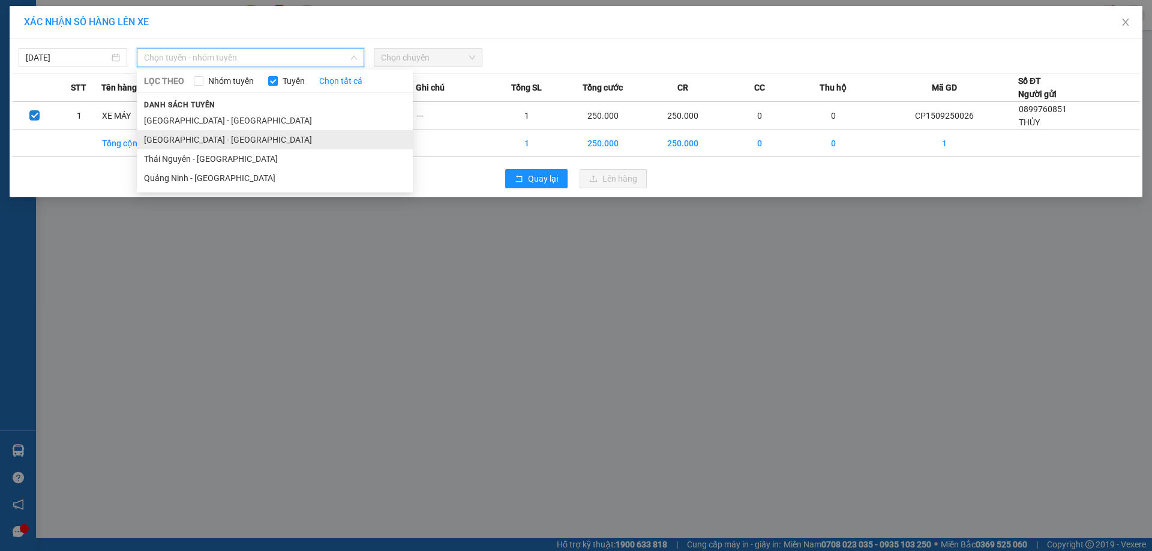
click at [211, 139] on li "Quảng Ninh - Hà Nội" at bounding box center [275, 139] width 276 height 19
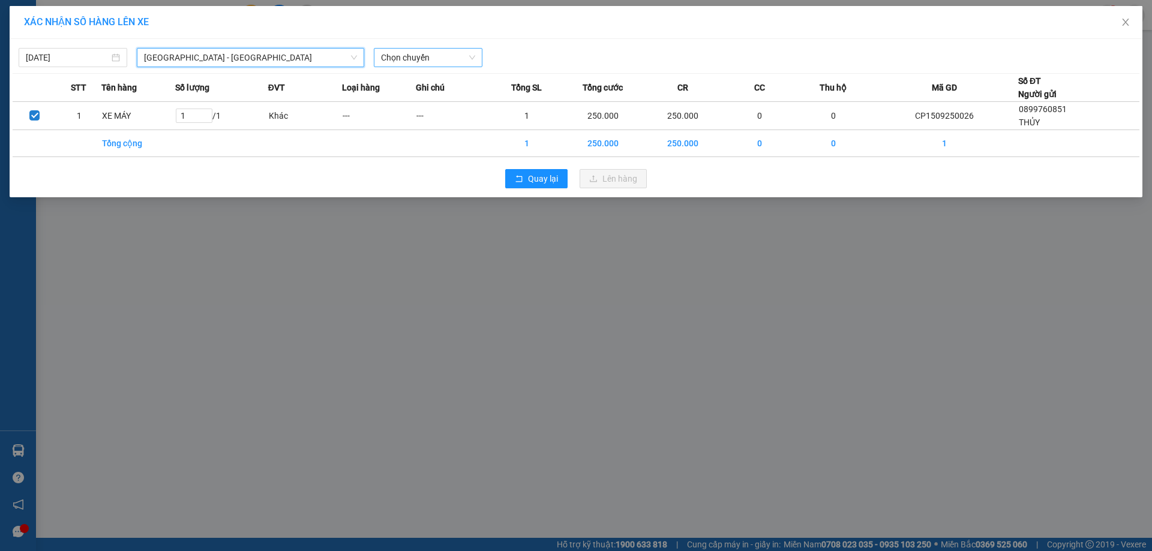
click at [449, 62] on span "Chọn chuyến" at bounding box center [428, 58] width 94 height 18
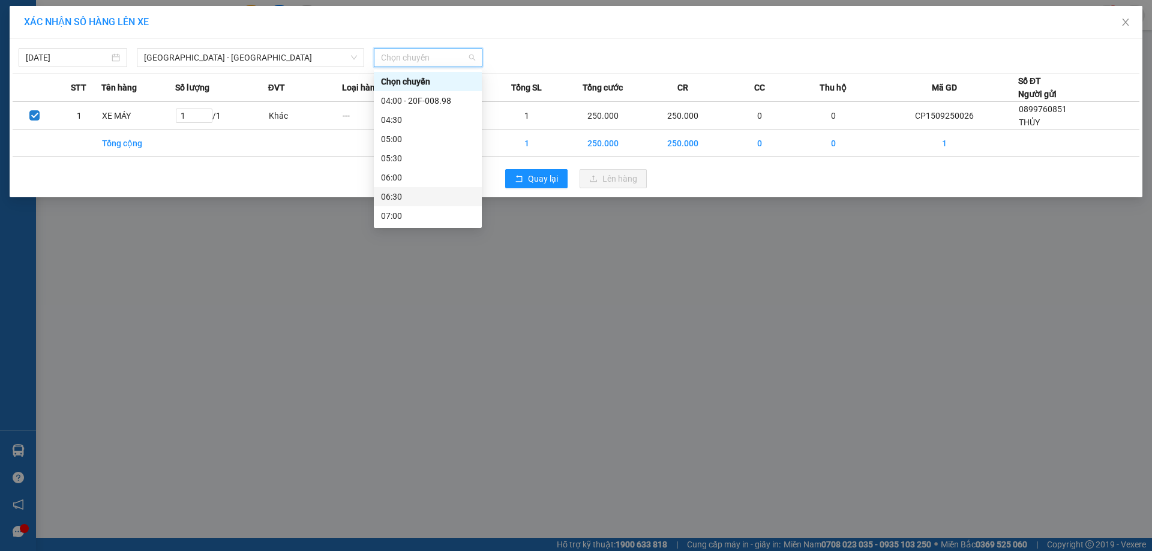
scroll to position [180, 0]
click at [423, 112] on div "09:00" at bounding box center [428, 112] width 94 height 13
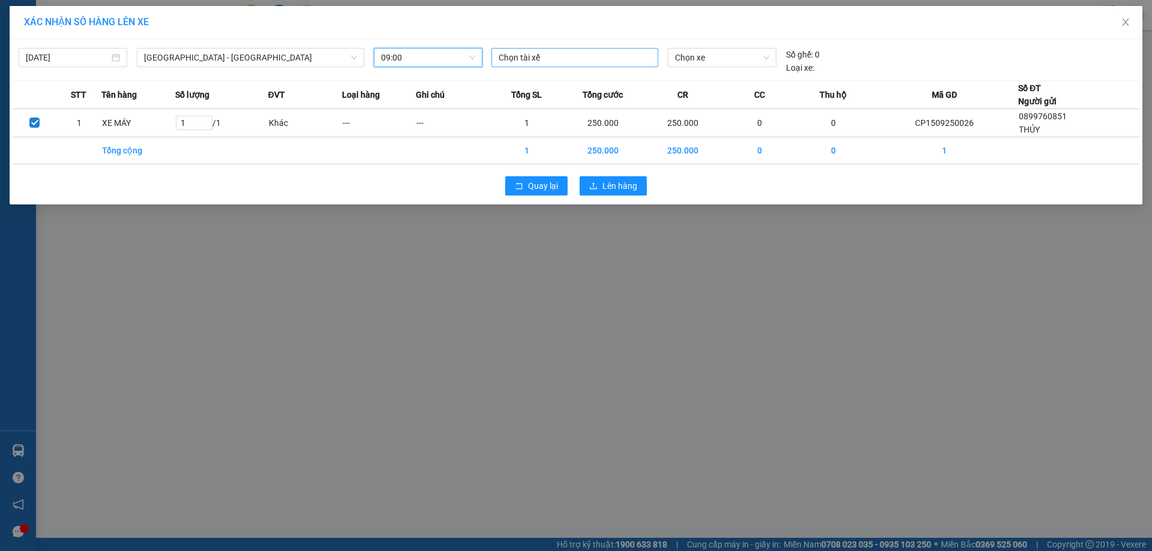
click at [608, 52] on div at bounding box center [574, 57] width 161 height 14
type input "quang dương"
click at [599, 86] on div "Nguyễn Quang Dương" at bounding box center [581, 81] width 166 height 13
click at [714, 56] on span "Chọn xe" at bounding box center [722, 58] width 94 height 18
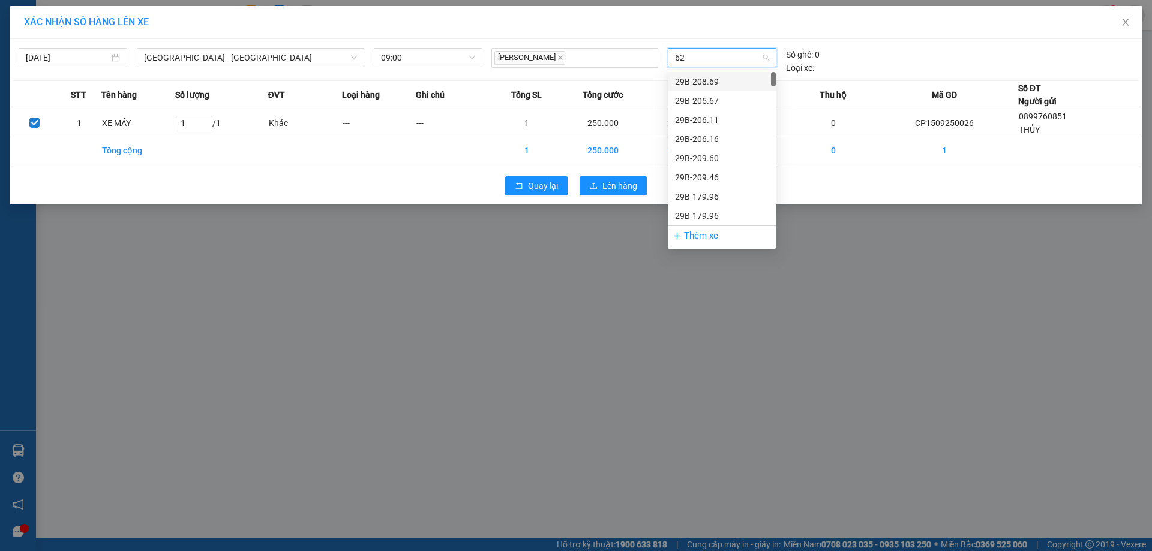
type input "620"
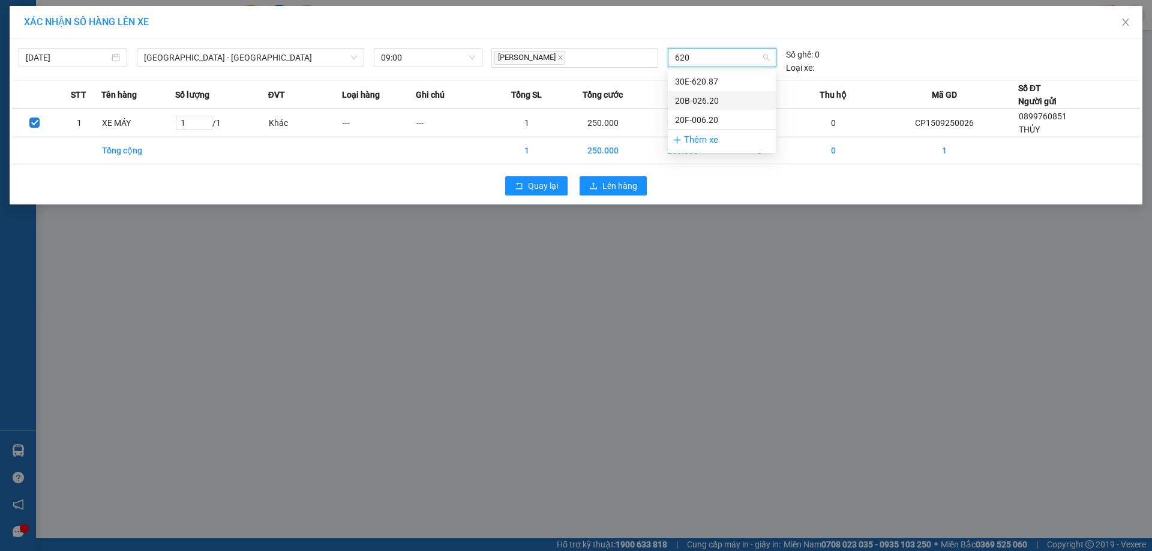
click at [714, 99] on div "20B-026.20" at bounding box center [722, 100] width 94 height 13
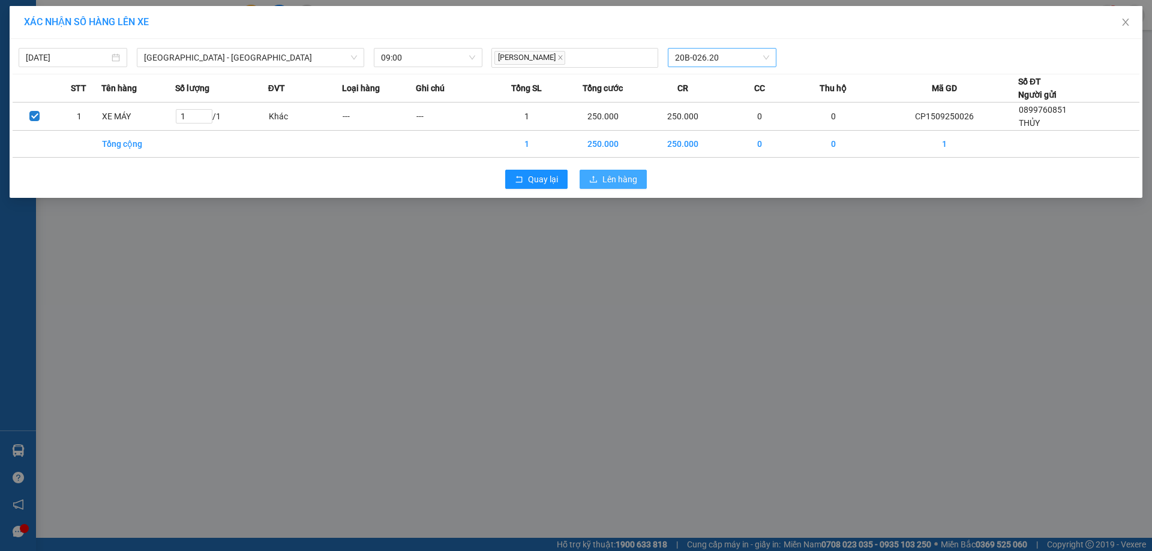
click at [625, 173] on span "Lên hàng" at bounding box center [619, 179] width 35 height 13
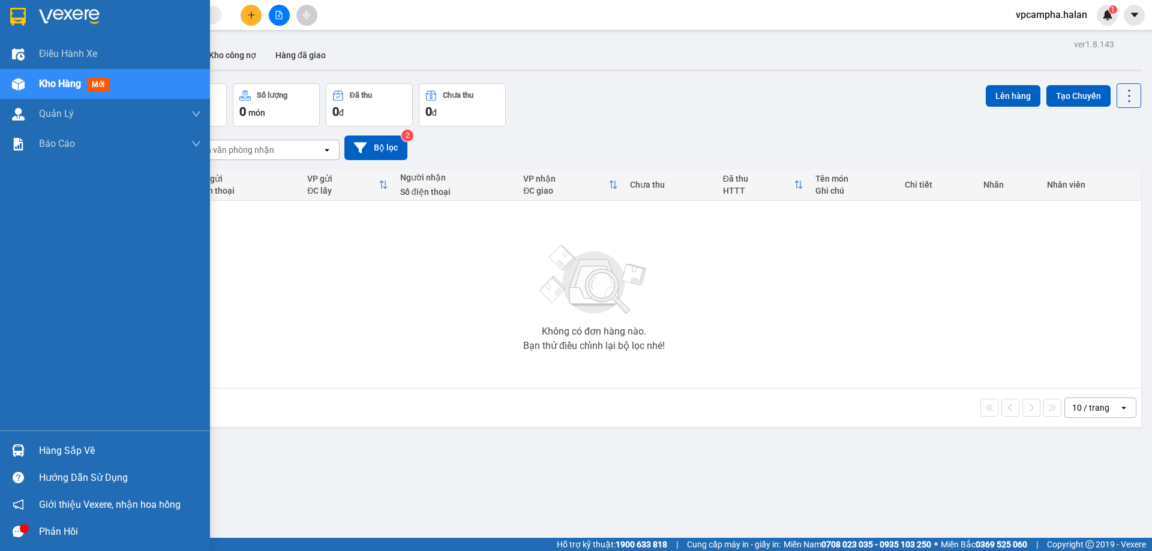
click at [52, 445] on div "Hàng sắp về" at bounding box center [120, 451] width 162 height 18
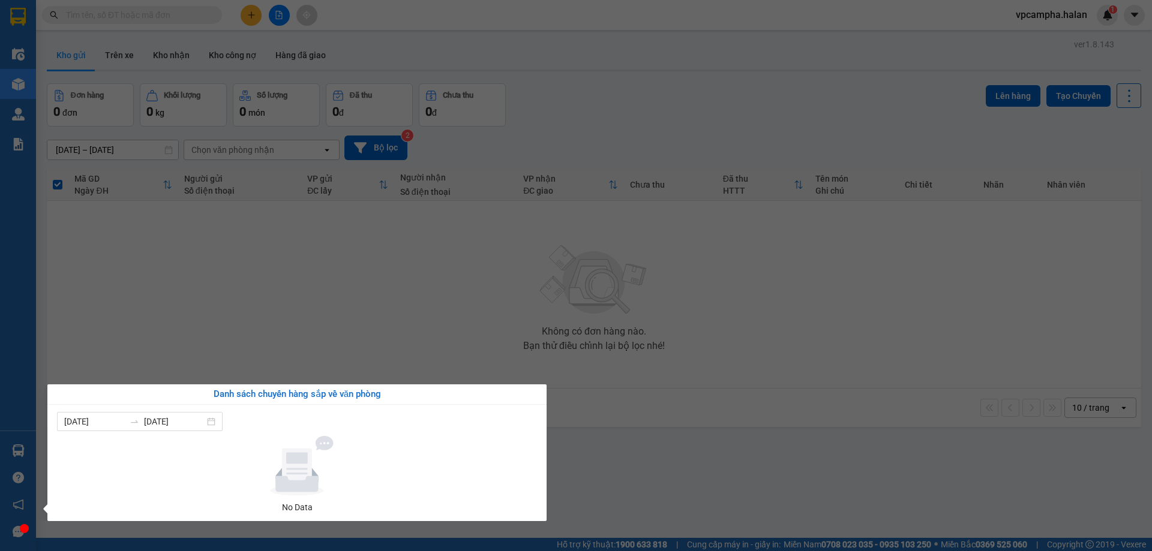
click at [22, 76] on div "Điều hành xe Kho hàng mới Quản [PERSON_NAME] lý chuyến Quản lý kiểm kho Báo cáo…" at bounding box center [18, 275] width 36 height 551
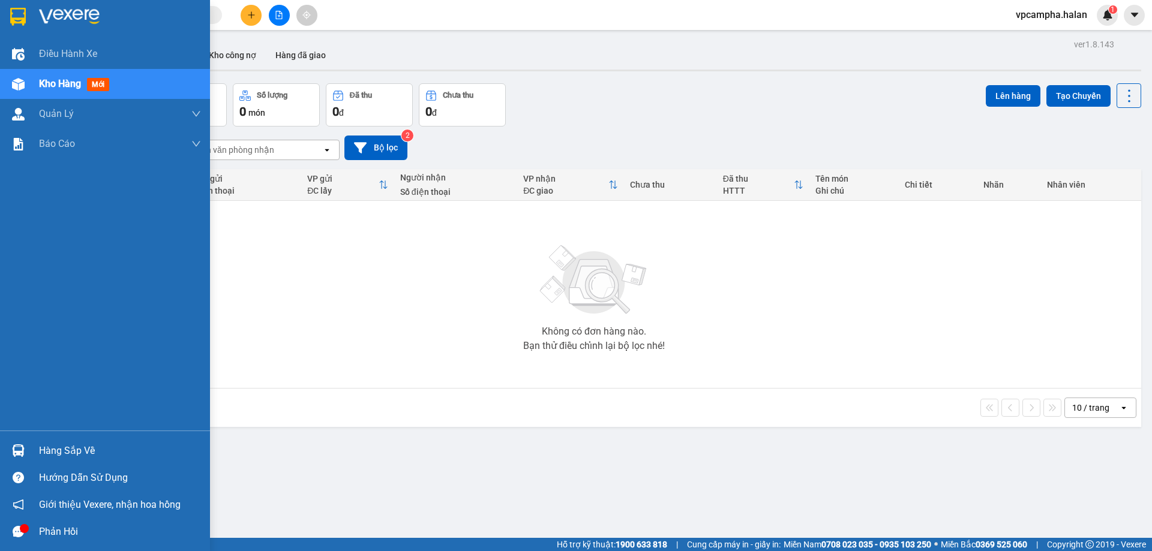
click at [25, 450] on div at bounding box center [18, 450] width 21 height 21
click at [16, 445] on div "Điều hành xe Kho hàng mới Quản [PERSON_NAME] lý chuyến Quản lý kiểm kho Báo cáo…" at bounding box center [105, 275] width 210 height 551
click at [16, 445] on img at bounding box center [18, 450] width 13 height 13
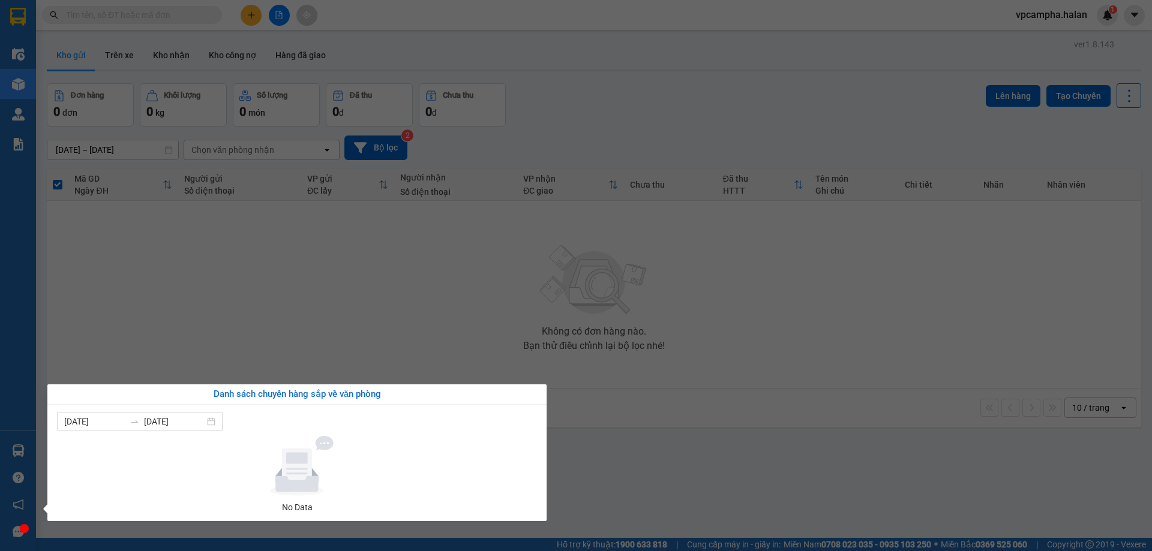
drag, startPoint x: 43, startPoint y: 480, endPoint x: 12, endPoint y: 450, distance: 42.8
click at [35, 475] on body "Kết quả tìm kiếm ( 0 ) Bộ lọc No Data vpcampha.halan 1 Điều hành xe Kho hàng mớ…" at bounding box center [576, 275] width 1152 height 551
click at [8, 446] on div "Điều hành xe Kho hàng mới Quản [PERSON_NAME] lý chuyến Quản lý kiểm kho Báo cáo…" at bounding box center [18, 275] width 36 height 551
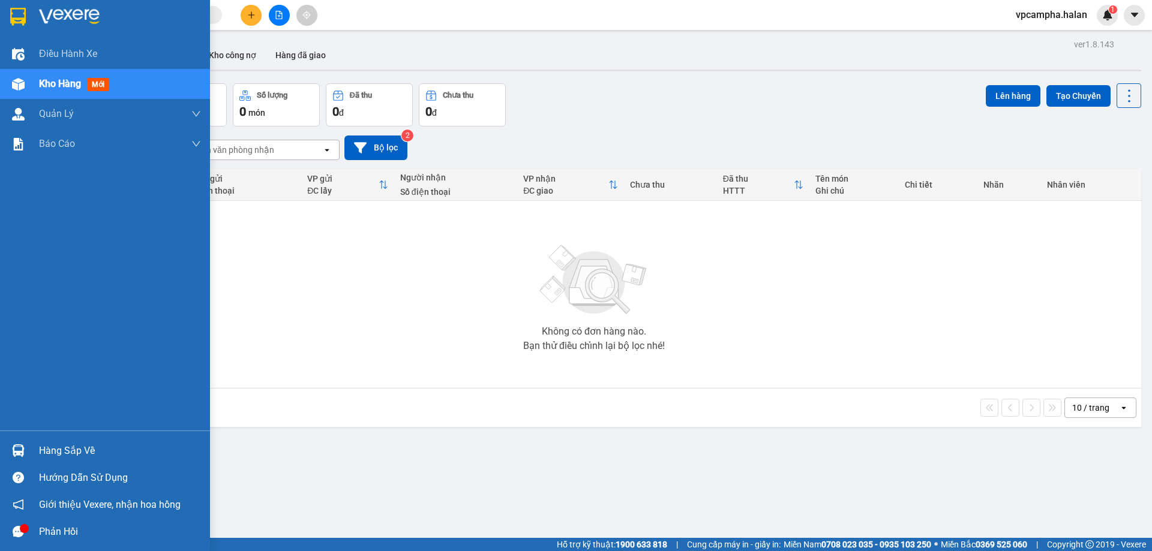
click at [16, 447] on img at bounding box center [18, 450] width 13 height 13
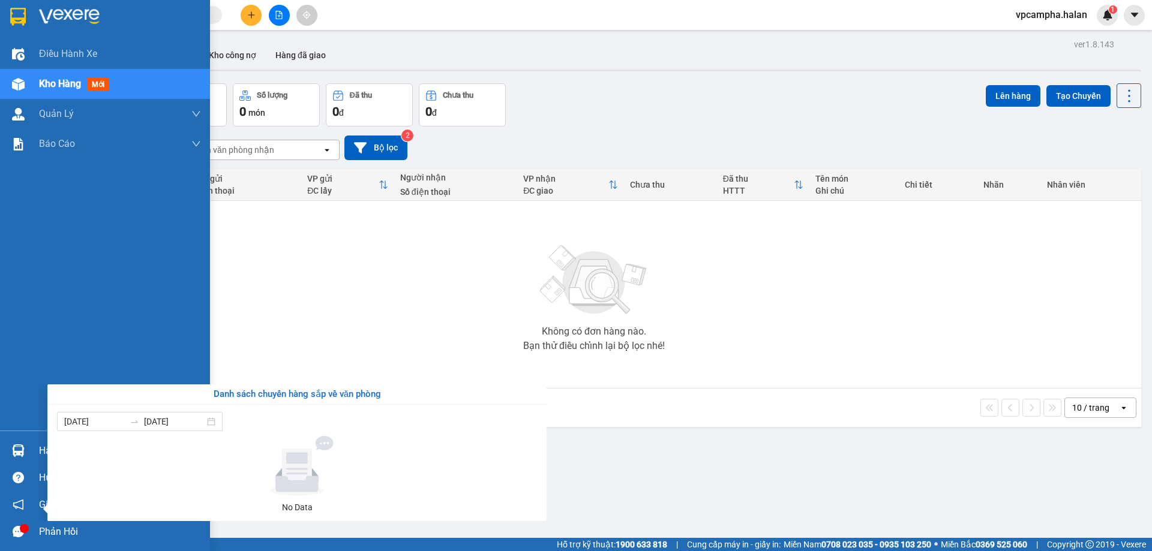
click at [21, 453] on div "Điều hành xe Kho hàng mới Quản [PERSON_NAME] lý chuyến Quản lý kiểm kho Báo cáo…" at bounding box center [105, 275] width 210 height 551
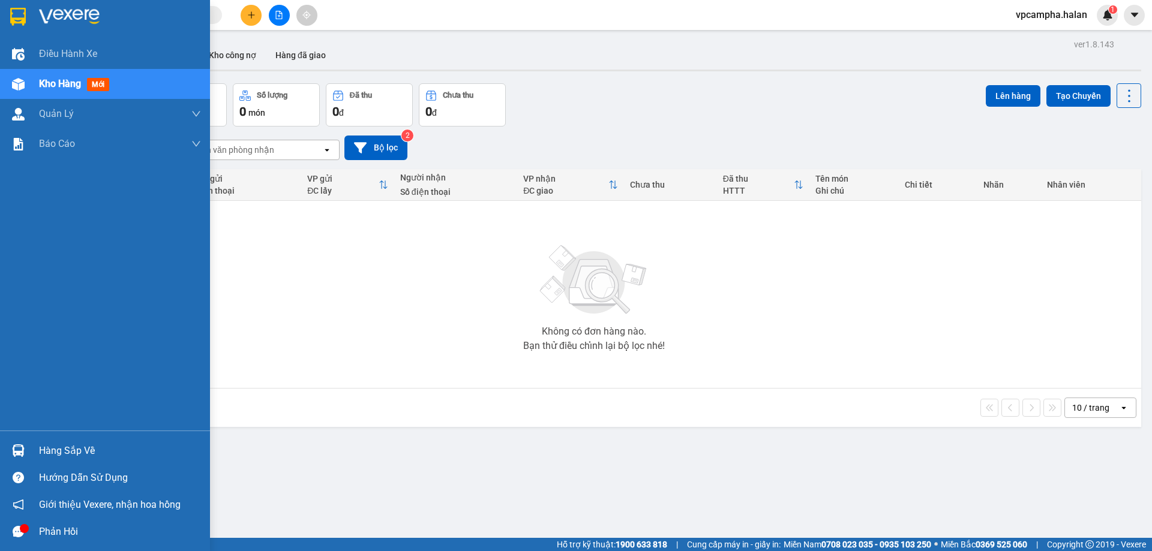
click at [21, 453] on img at bounding box center [18, 450] width 13 height 13
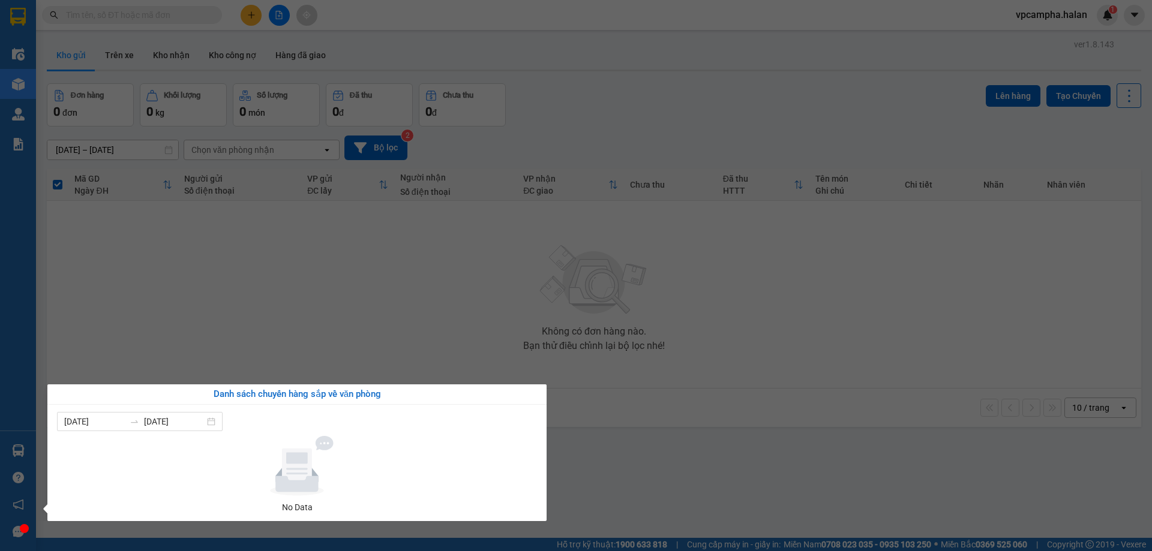
click at [73, 59] on section "Kết quả tìm kiếm ( 0 ) Bộ lọc No Data vpcampha.halan 1 Điều hành xe Kho hàng mớ…" at bounding box center [576, 275] width 1152 height 551
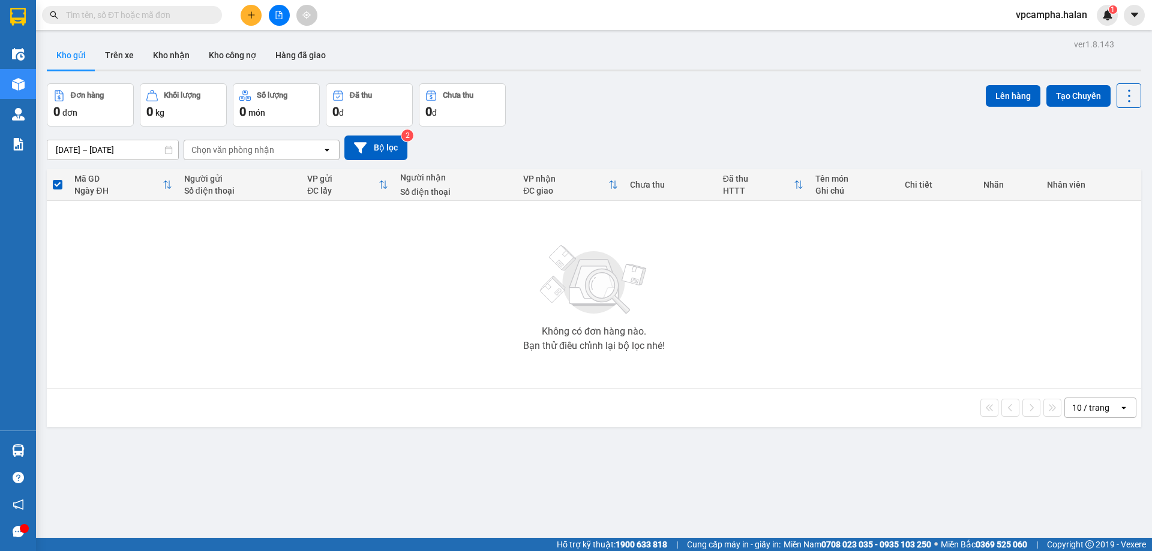
click at [67, 59] on button "Kho gửi" at bounding box center [71, 55] width 49 height 29
click at [122, 54] on button "Trên xe" at bounding box center [119, 55] width 48 height 29
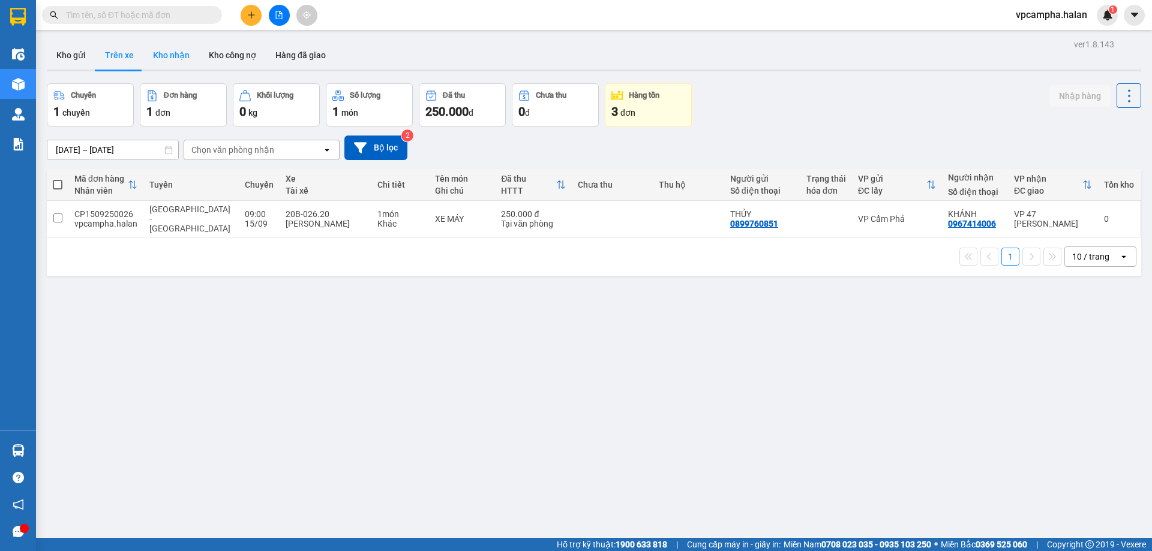
click at [181, 54] on button "Kho nhận" at bounding box center [171, 55] width 56 height 29
type input "18/07/2025 – 15/09/2025"
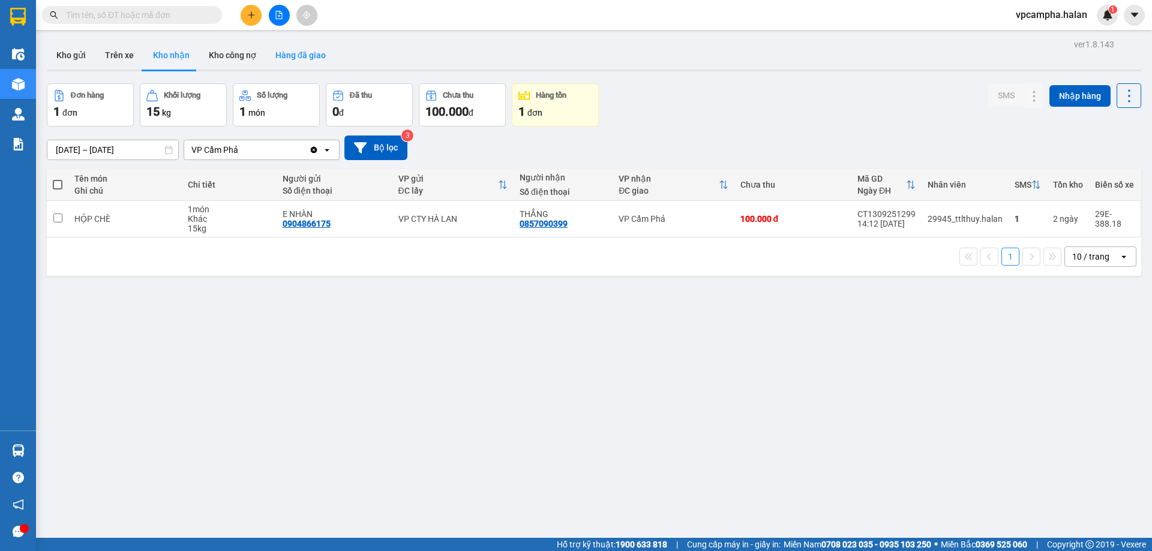
click at [290, 54] on button "Hàng đã giao" at bounding box center [301, 55] width 70 height 29
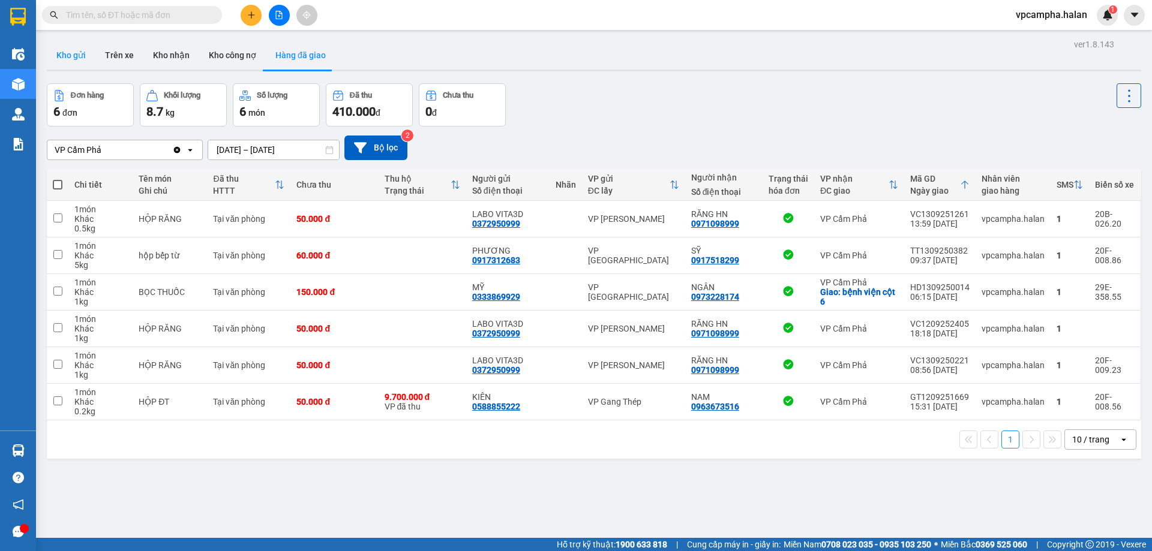
click at [70, 53] on button "Kho gửi" at bounding box center [71, 55] width 49 height 29
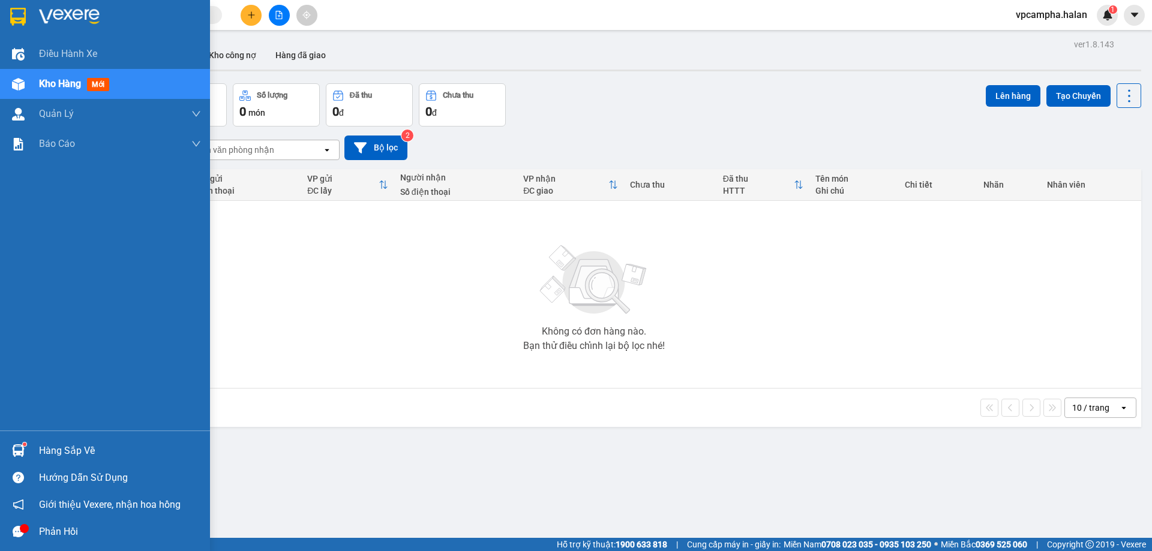
click at [46, 457] on div "Hàng sắp về" at bounding box center [120, 451] width 162 height 18
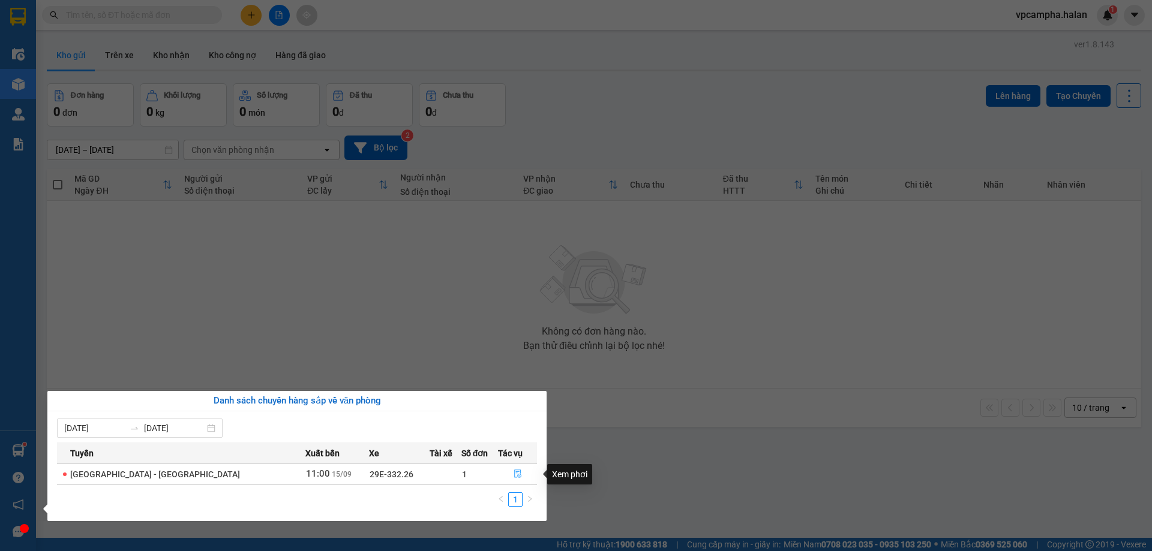
click at [513, 473] on icon "file-done" at bounding box center [517, 474] width 8 height 8
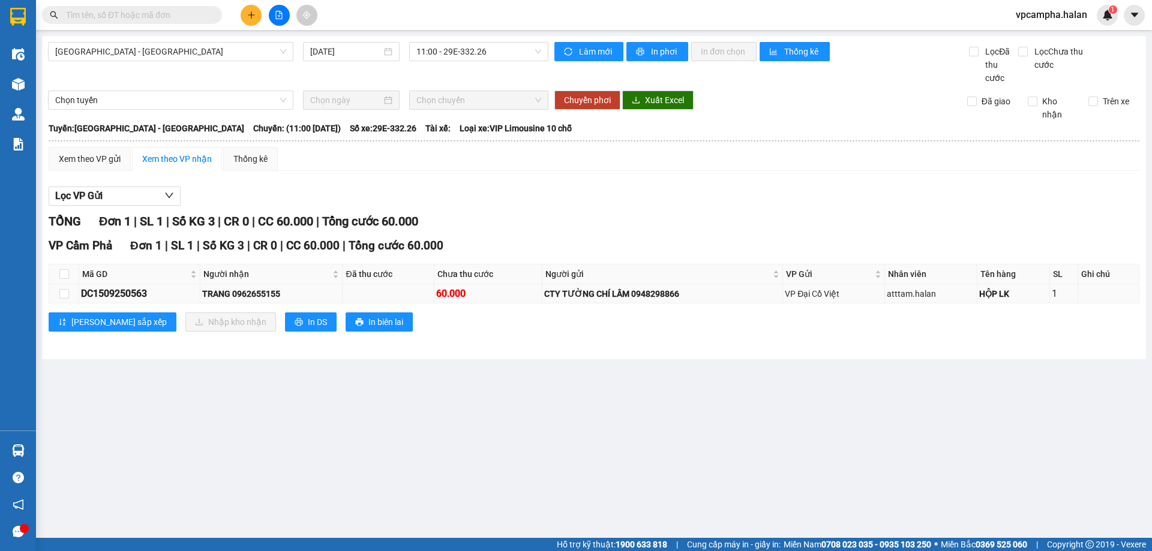
click at [266, 294] on div "TRANG 0962655155" at bounding box center [271, 293] width 138 height 13
copy div "0962655155"
click at [122, 20] on input "text" at bounding box center [137, 14] width 142 height 13
paste input "0962655155"
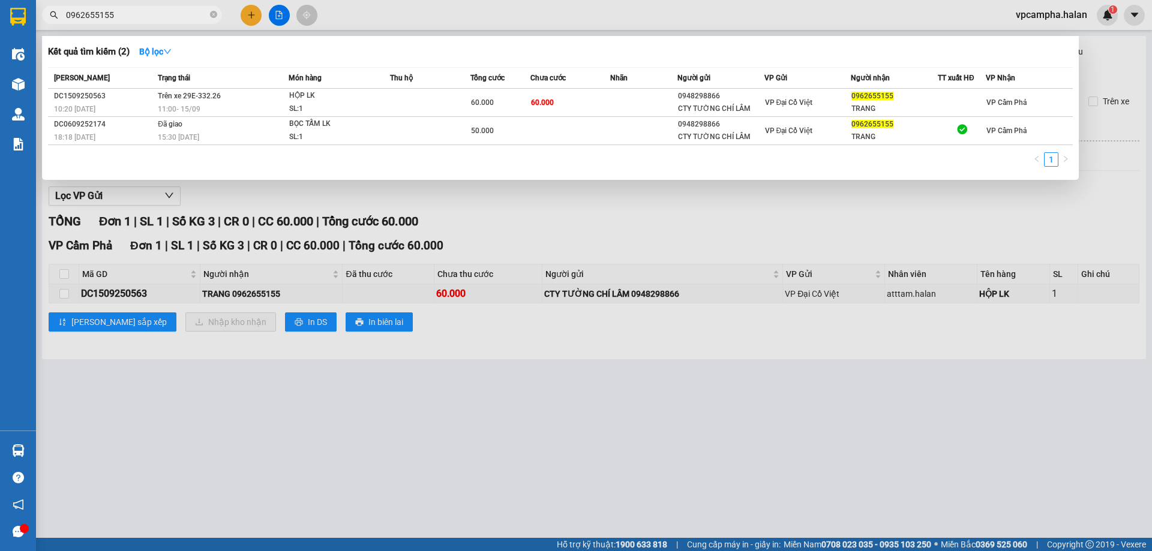
type input "0962655155"
click at [409, 343] on div at bounding box center [576, 275] width 1152 height 551
